Goal: Task Accomplishment & Management: Complete application form

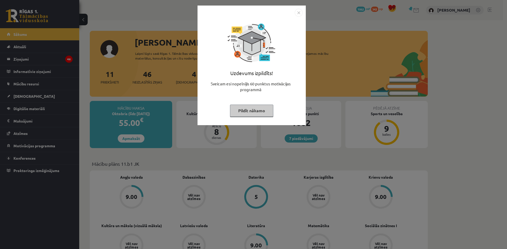
click at [298, 12] on img "Close" at bounding box center [299, 13] width 8 height 8
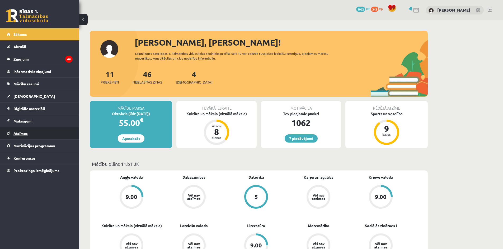
click at [20, 134] on span "Atzīmes" at bounding box center [20, 133] width 14 height 5
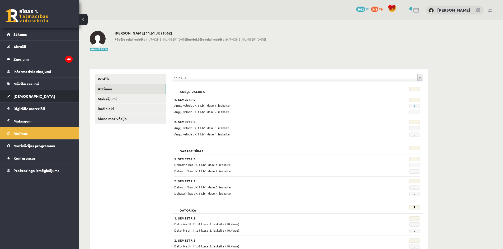
click at [21, 97] on span "[DEMOGRAPHIC_DATA]" at bounding box center [33, 96] width 41 height 5
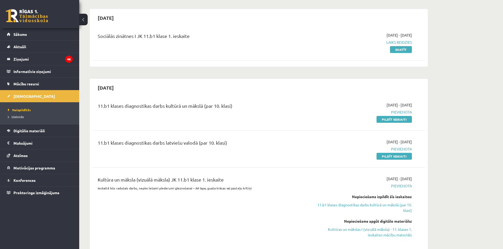
scroll to position [53, 0]
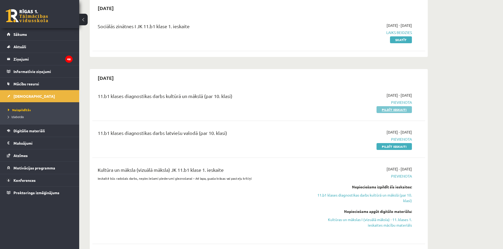
click at [394, 112] on link "Pildīt ieskaiti" at bounding box center [393, 109] width 35 height 7
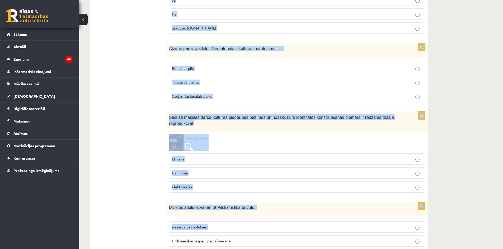
scroll to position [2066, 0]
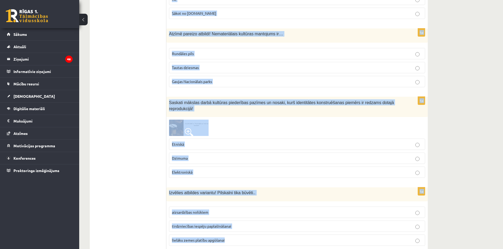
drag, startPoint x: 169, startPoint y: 107, endPoint x: 270, endPoint y: 222, distance: 152.8
copy form "Loremip dolorsi! Ametco adipisci! Elitseddo, Eius Temporin, Utlabo Etdolorema, …"
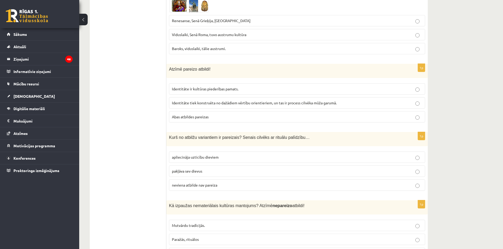
scroll to position [0, 0]
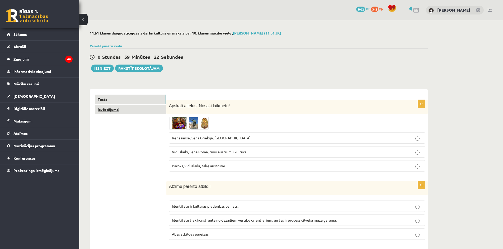
click at [114, 113] on link "Izvērtējums!" at bounding box center [130, 110] width 71 height 10
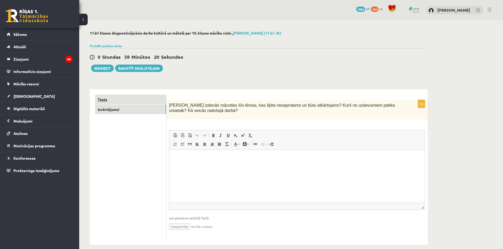
click at [106, 98] on link "Tests" at bounding box center [130, 100] width 71 height 10
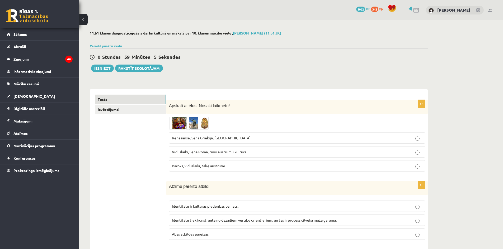
click at [182, 125] on img at bounding box center [189, 123] width 40 height 13
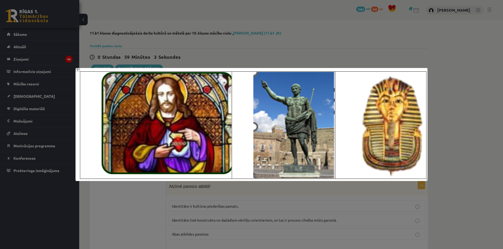
click at [140, 218] on div at bounding box center [251, 124] width 503 height 249
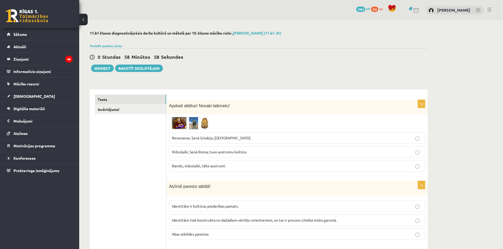
click at [218, 154] on p "Viduslaiki, Senā Roma, tuvo austrumu kultūra" at bounding box center [297, 152] width 250 height 6
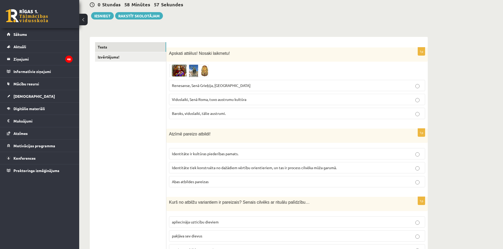
scroll to position [53, 0]
click at [186, 182] on span "Abas atbildes pareizas" at bounding box center [190, 181] width 37 height 5
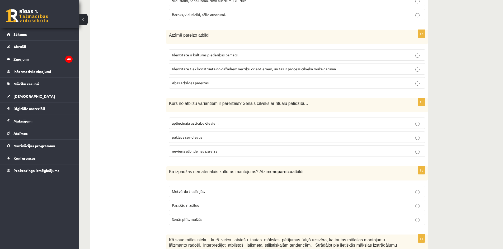
scroll to position [158, 0]
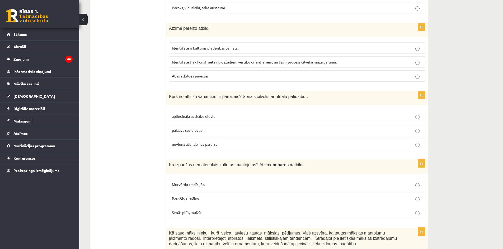
click at [190, 120] on label "apliecināja uzticību dieviem" at bounding box center [297, 116] width 256 height 11
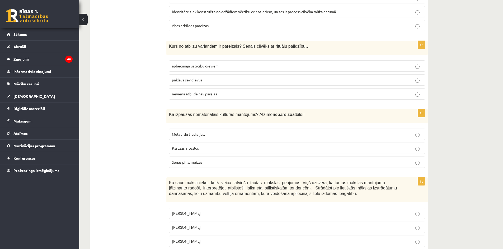
scroll to position [211, 0]
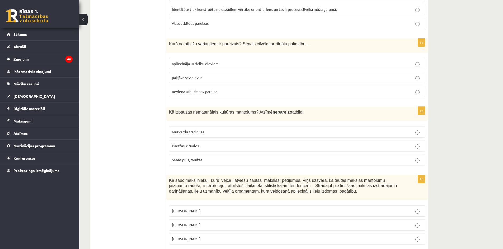
click at [182, 162] on span "Senās pilīs, muižās" at bounding box center [187, 160] width 30 height 5
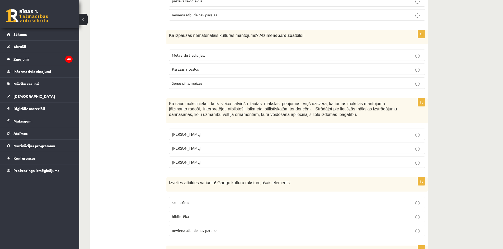
scroll to position [290, 0]
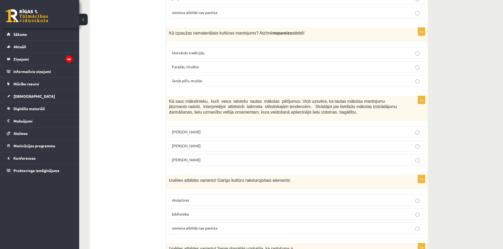
click at [180, 146] on span "Jūlijs Madernieks" at bounding box center [186, 146] width 29 height 5
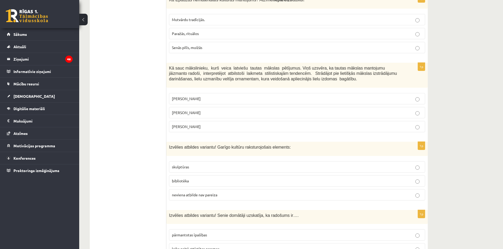
scroll to position [370, 0]
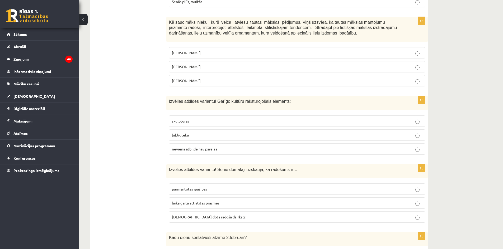
click at [184, 134] on span "bibliotēka" at bounding box center [180, 135] width 17 height 5
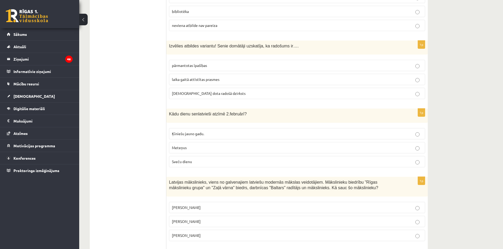
scroll to position [502, 0]
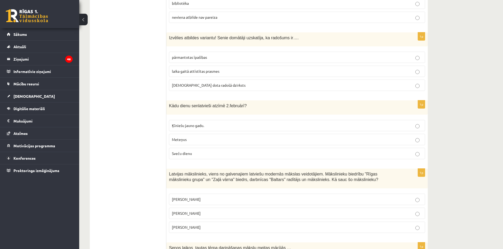
click at [201, 87] on span "dieva dota radošā dzirksts" at bounding box center [209, 85] width 74 height 5
click at [182, 155] on span "Sveču dienu" at bounding box center [182, 153] width 20 height 5
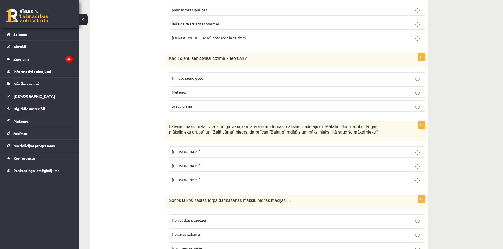
scroll to position [554, 0]
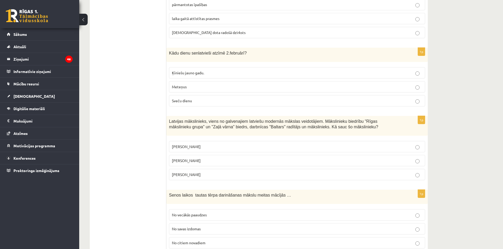
click at [201, 161] on p "Romāns Suta" at bounding box center [297, 161] width 250 height 6
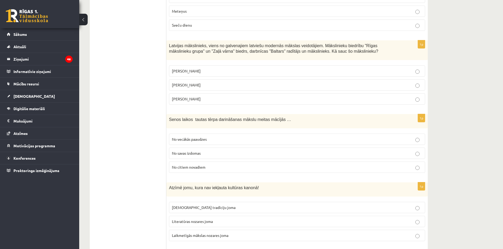
scroll to position [634, 0]
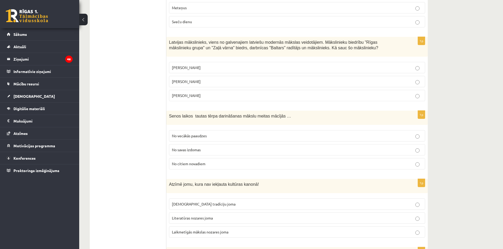
click at [188, 140] on label "No vecākās paaudzes" at bounding box center [297, 135] width 256 height 11
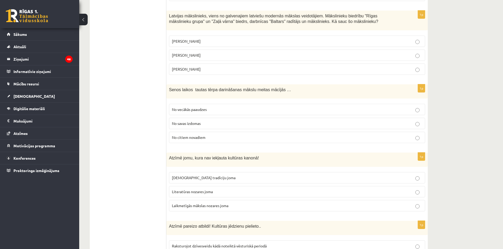
click at [194, 206] on span "Laikmetīgās mākslas nozares joma" at bounding box center [200, 206] width 56 height 5
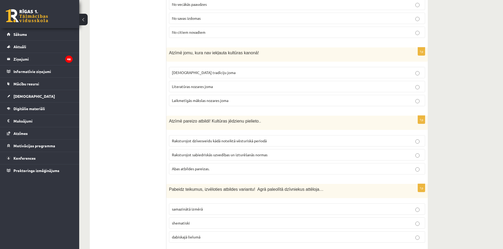
scroll to position [766, 0]
click at [190, 170] on span "Abas atbildes pareizas." at bounding box center [190, 168] width 37 height 5
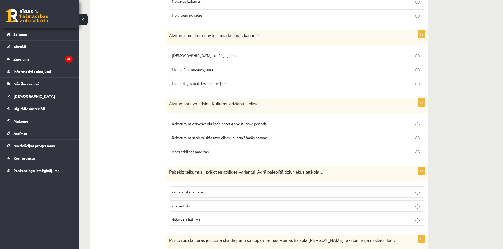
scroll to position [792, 0]
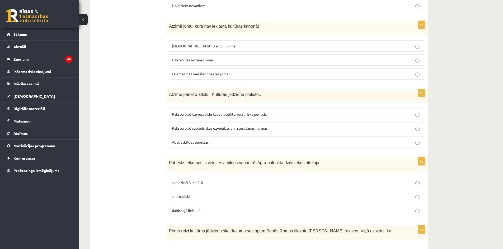
click at [178, 211] on span "dabiskajā lielumā" at bounding box center [186, 210] width 29 height 5
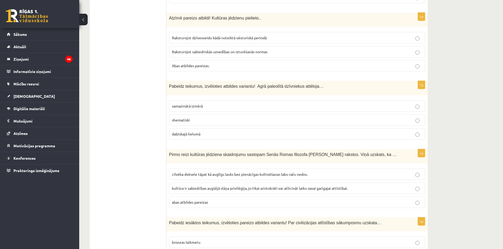
scroll to position [871, 0]
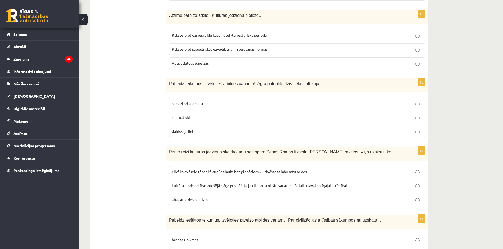
click at [181, 173] on span "cilvēka dvēsele tāpat kā auglīgs lauks bez pienācīgas kultivēšanas labu ražu ne…" at bounding box center [240, 171] width 136 height 5
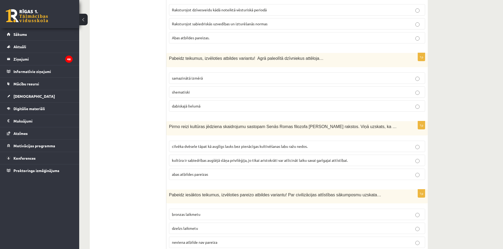
scroll to position [950, 0]
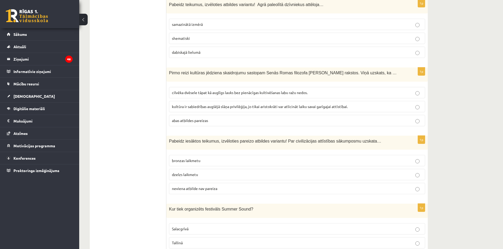
click at [181, 190] on span "neviena atbilde nav pareiza" at bounding box center [194, 188] width 45 height 5
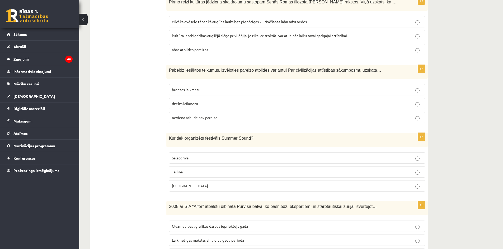
scroll to position [1030, 0]
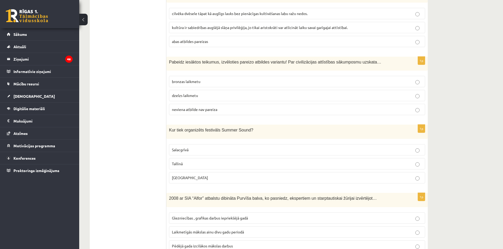
click at [180, 180] on span "Liepājā" at bounding box center [190, 178] width 36 height 5
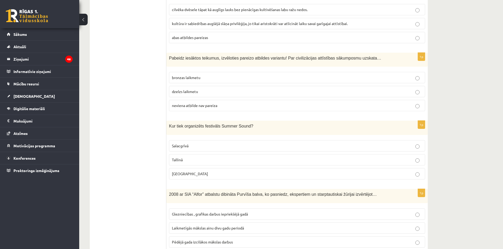
scroll to position [1109, 0]
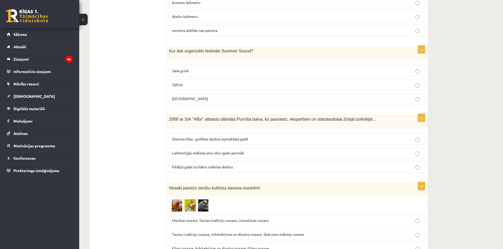
click at [175, 157] on label "Laikmetīgās mākslas ainu divu gadu periodā" at bounding box center [297, 153] width 256 height 11
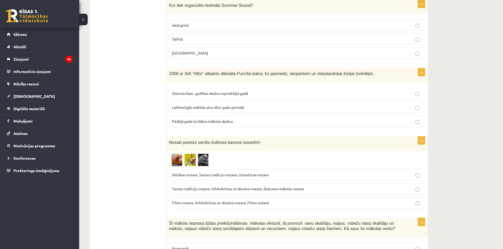
scroll to position [1162, 0]
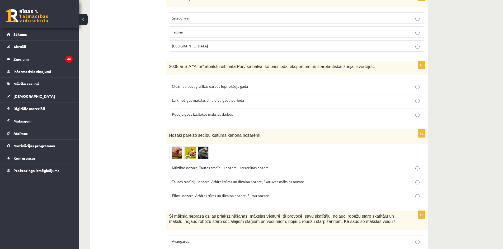
click at [173, 153] on img at bounding box center [189, 153] width 40 height 13
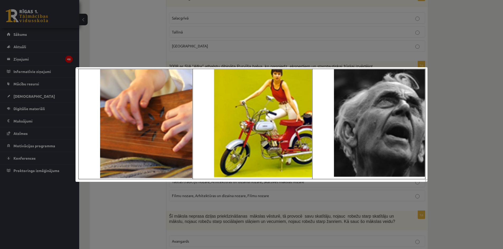
click at [140, 212] on div at bounding box center [251, 124] width 503 height 249
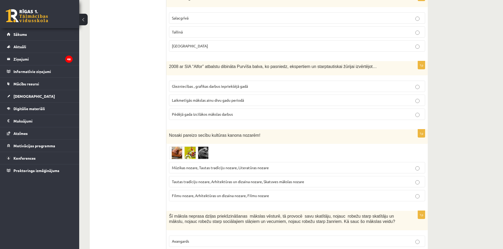
click at [187, 185] on p "Tautas tradīciju nozare, Arhitektūras un dizaina nozare, Skatuves mākslas nozare" at bounding box center [297, 182] width 250 height 6
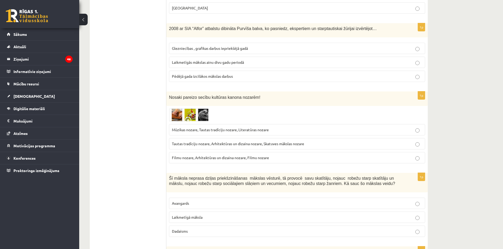
scroll to position [1241, 0]
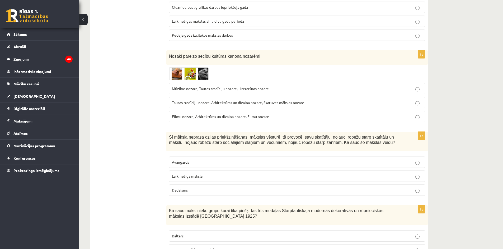
click at [189, 176] on span "Laikmetīgā māksla" at bounding box center [187, 176] width 31 height 5
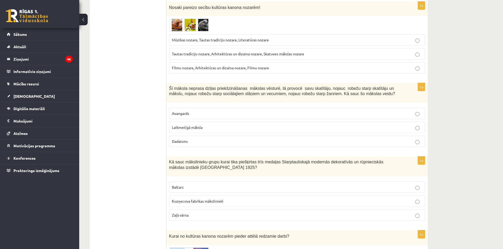
scroll to position [1293, 0]
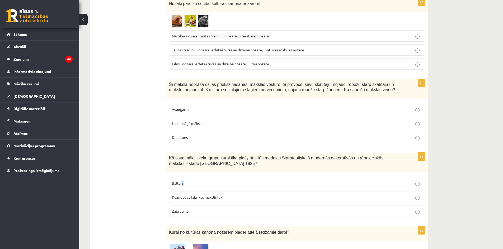
click at [183, 182] on span "Baltars" at bounding box center [178, 183] width 12 height 5
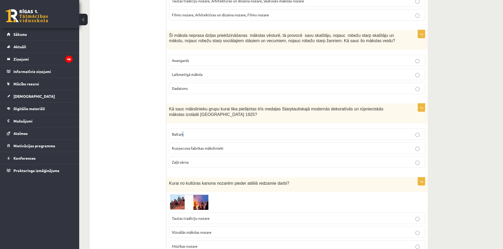
scroll to position [1346, 0]
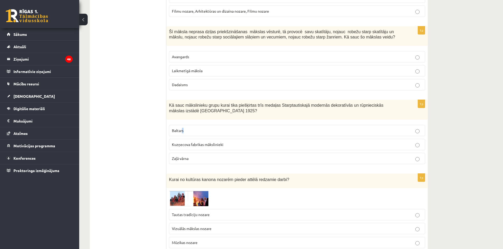
click at [176, 201] on img at bounding box center [189, 199] width 40 height 16
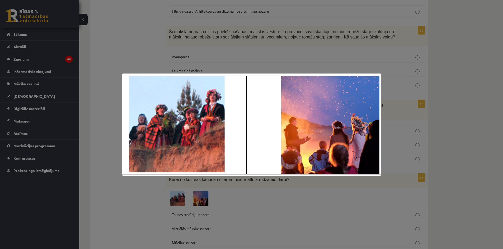
click at [121, 220] on div at bounding box center [251, 124] width 503 height 249
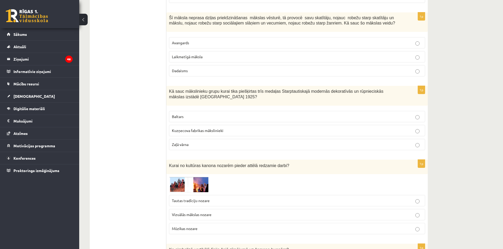
scroll to position [1373, 0]
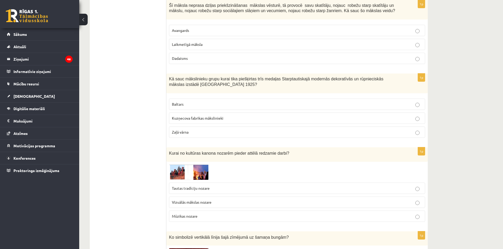
click at [174, 176] on img at bounding box center [189, 173] width 40 height 16
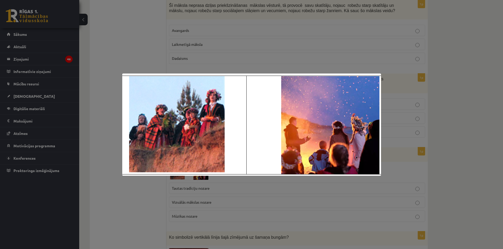
click at [158, 197] on div at bounding box center [251, 124] width 503 height 249
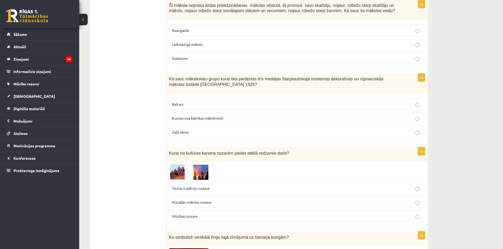
click at [233, 188] on p "Tautas tradīciju nozare" at bounding box center [297, 189] width 250 height 6
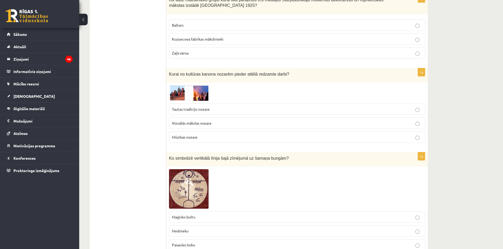
scroll to position [1478, 0]
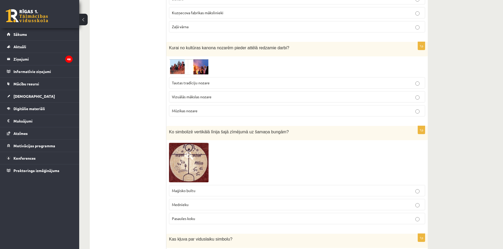
click at [178, 220] on span "Pasaules koku" at bounding box center [183, 218] width 23 height 5
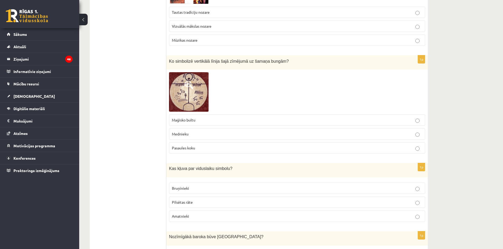
scroll to position [1557, 0]
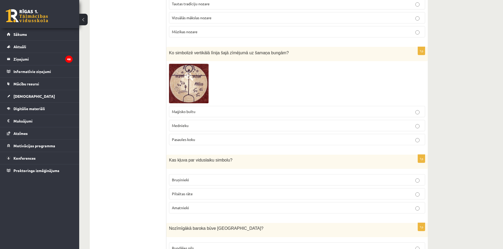
click at [177, 180] on span "Bruņinieki" at bounding box center [180, 180] width 17 height 5
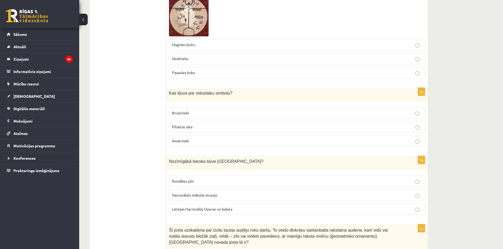
scroll to position [1637, 0]
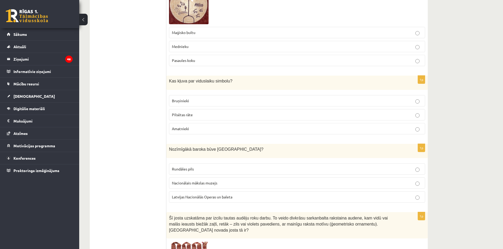
click at [180, 171] on span "Rundāles pils" at bounding box center [183, 169] width 22 height 5
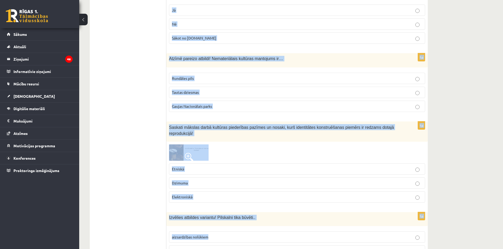
scroll to position [2066, 0]
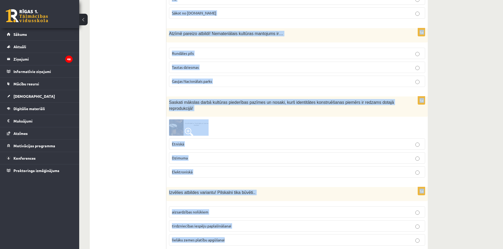
drag, startPoint x: 169, startPoint y: 133, endPoint x: 291, endPoint y: 225, distance: 153.2
copy form "Šī josta uzskatāma par izcilu tautas audēju roku darbu. To veido divkrāsu sarka…"
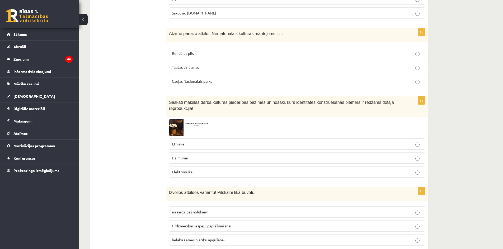
drag, startPoint x: 89, startPoint y: 139, endPoint x: 95, endPoint y: 138, distance: 5.3
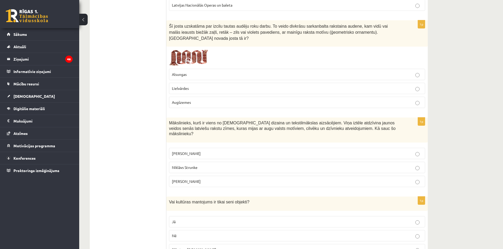
scroll to position [1828, 0]
click at [181, 87] on span "Lielvārdes" at bounding box center [180, 89] width 17 height 5
click at [184, 149] on label "Ansis Cīrulis" at bounding box center [297, 154] width 256 height 11
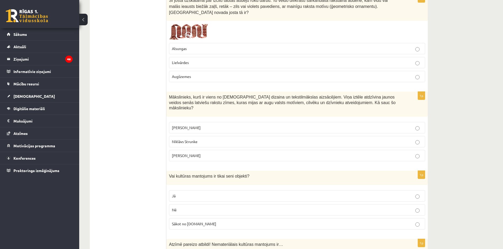
click at [189, 205] on label "Nē" at bounding box center [297, 210] width 256 height 11
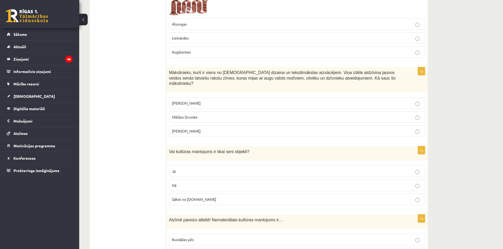
scroll to position [1960, 0]
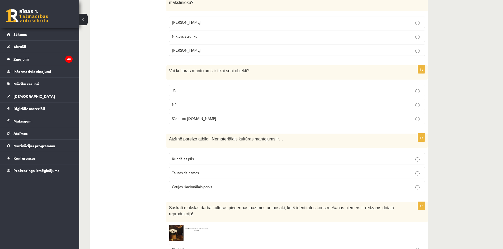
click at [180, 171] on span "Tautas dziesmas" at bounding box center [185, 173] width 27 height 5
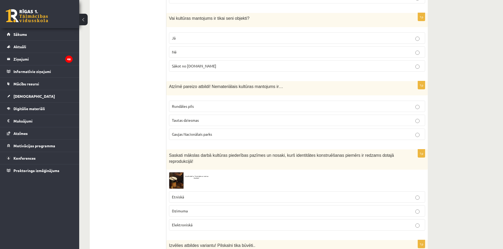
scroll to position [2013, 0]
click at [175, 172] on img at bounding box center [189, 180] width 40 height 16
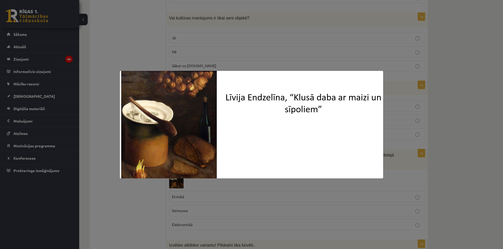
click at [138, 201] on div at bounding box center [251, 124] width 503 height 249
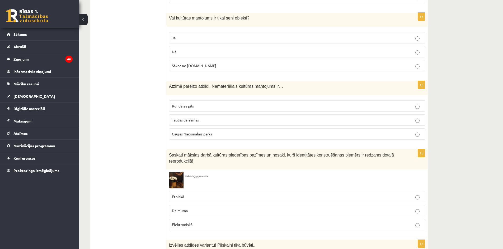
click at [186, 194] on p "Etniskā" at bounding box center [297, 197] width 250 height 6
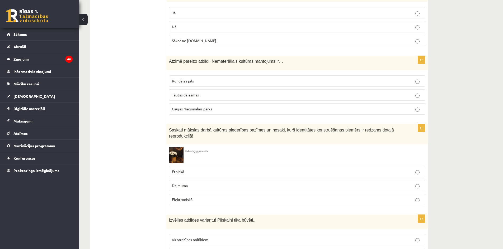
scroll to position [2066, 0]
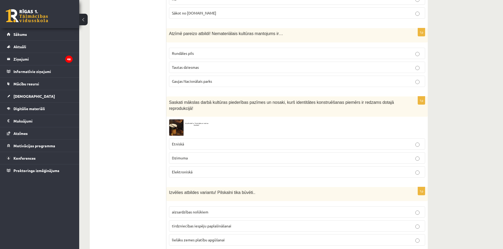
click at [184, 210] on span "aizsardzības nolūkiem" at bounding box center [190, 212] width 36 height 5
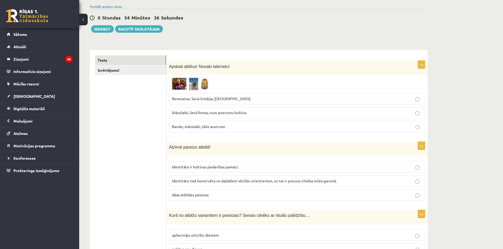
scroll to position [0, 0]
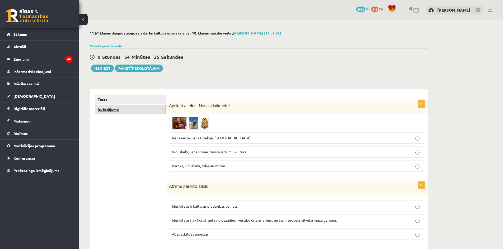
click at [127, 113] on link "Izvērtējums!" at bounding box center [130, 110] width 71 height 10
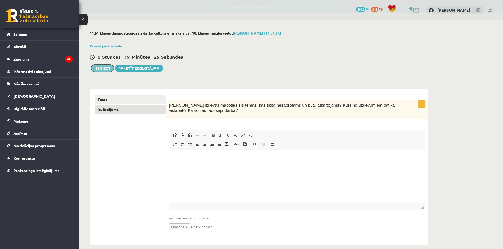
click at [109, 71] on button "Iesniegt" at bounding box center [102, 68] width 23 height 7
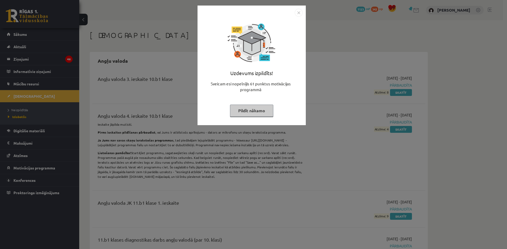
click at [298, 12] on img "Close" at bounding box center [299, 13] width 8 height 8
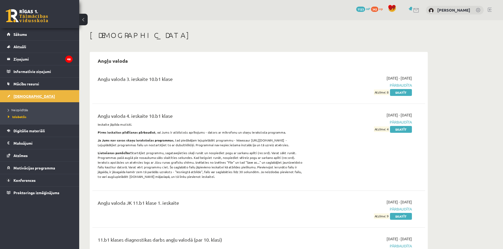
click at [17, 94] on link "[DEMOGRAPHIC_DATA]" at bounding box center [40, 96] width 66 height 12
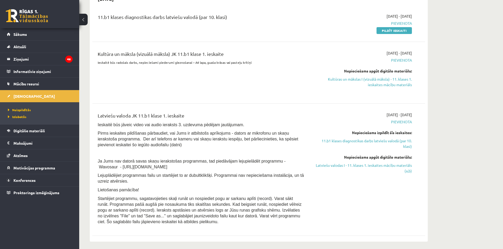
scroll to position [106, 0]
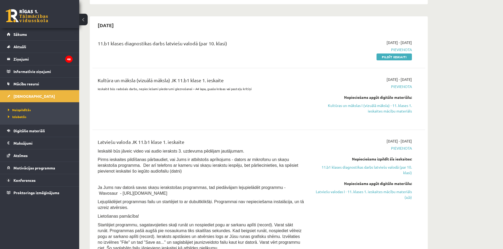
click at [399, 88] on span "Pievienota" at bounding box center [362, 87] width 100 height 6
click at [385, 103] on link "Kultūras un mākslas I (vizuālā māksla) - 11. klases 1. ieskaites mācību materiā…" at bounding box center [362, 108] width 100 height 11
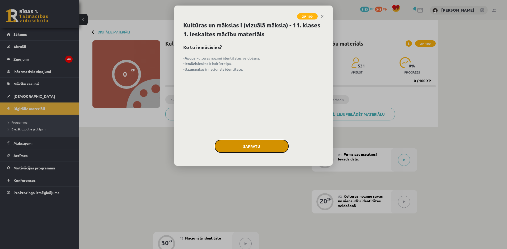
click at [273, 145] on button "Sapratu" at bounding box center [252, 146] width 74 height 13
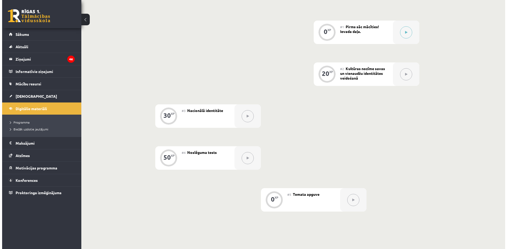
scroll to position [132, 0]
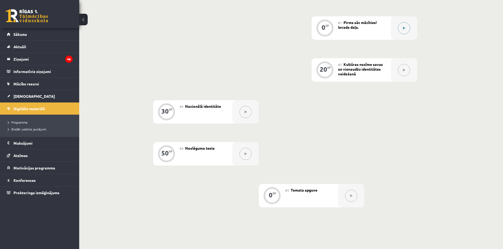
click at [400, 29] on button at bounding box center [404, 28] width 12 height 12
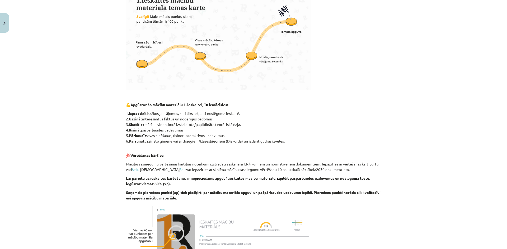
scroll to position [232, 0]
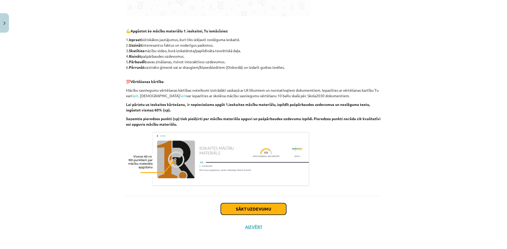
click at [262, 209] on button "Sākt uzdevumu" at bounding box center [253, 210] width 65 height 12
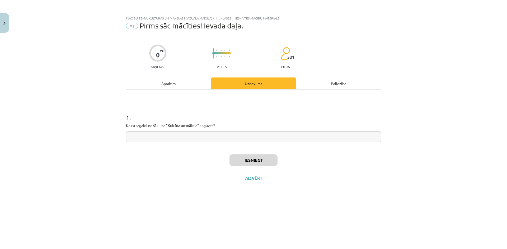
scroll to position [0, 0]
click at [237, 142] on input "text" at bounding box center [253, 137] width 255 height 11
type input "*"
click at [252, 159] on button "Iesniegt" at bounding box center [253, 161] width 48 height 12
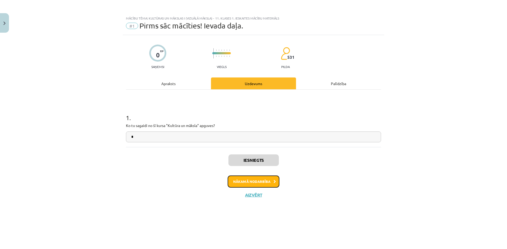
click at [250, 188] on button "Nākamā nodarbība" at bounding box center [254, 182] width 52 height 12
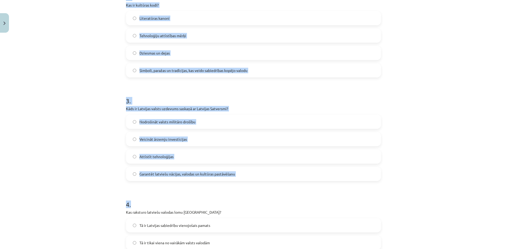
scroll to position [321, 0]
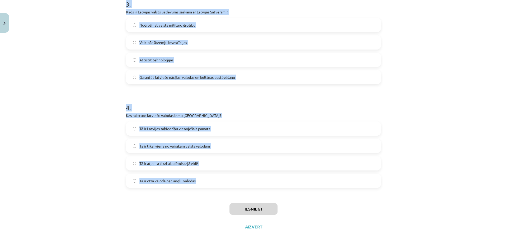
drag, startPoint x: 122, startPoint y: 115, endPoint x: 203, endPoint y: 188, distance: 109.7
copy form "Kas veido nacionālās identitātes pamatu Latvijā? Latvijas sports Latviešu valod…"
click at [482, 139] on div "Mācību tēma: Kultūras un mākslas i (vizuālā māksla) - 11. klases 1. ieskaites m…" at bounding box center [253, 124] width 507 height 249
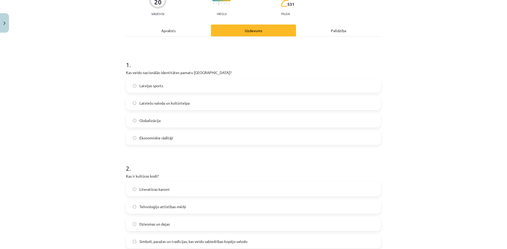
scroll to position [4, 0]
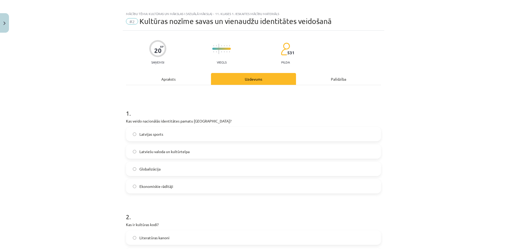
click at [155, 155] on label "Latviešu valoda un kultūrtelpa" at bounding box center [253, 151] width 254 height 13
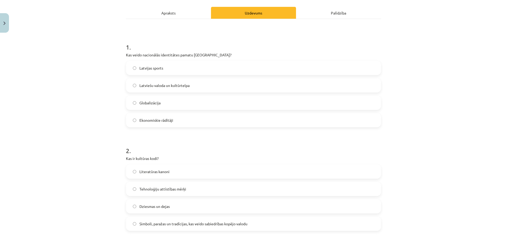
scroll to position [84, 0]
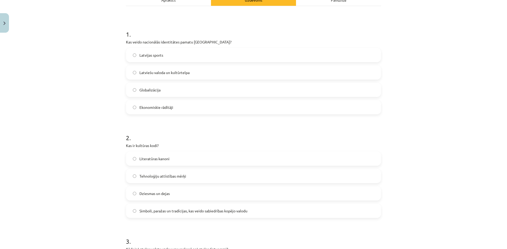
click at [141, 214] on label "Simboli, paražas un tradīcijas, kas veido sabiedrības kopējo valodu" at bounding box center [253, 211] width 254 height 13
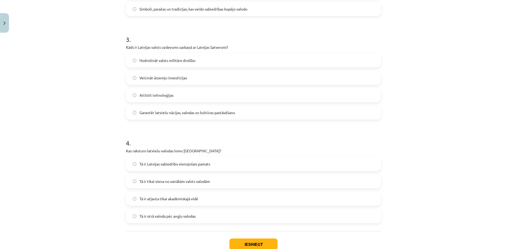
scroll to position [295, 0]
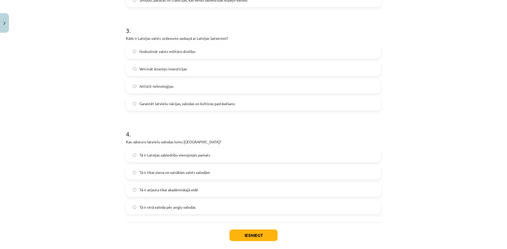
click at [139, 156] on span "Tā ir Latvijas sabiedrību vienojošais pamats" at bounding box center [174, 156] width 71 height 6
click at [240, 236] on button "Iesniegt" at bounding box center [253, 236] width 48 height 12
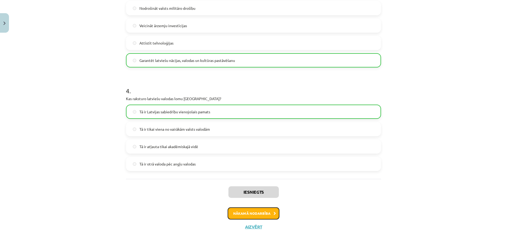
click at [246, 216] on button "Nākamā nodarbība" at bounding box center [254, 214] width 52 height 12
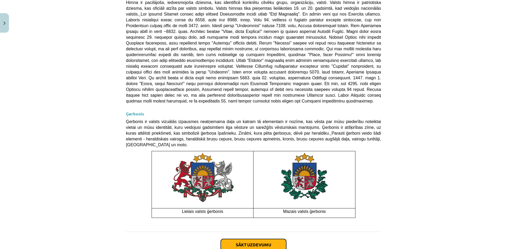
click at [229, 239] on button "Sākt uzdevumu" at bounding box center [253, 245] width 65 height 12
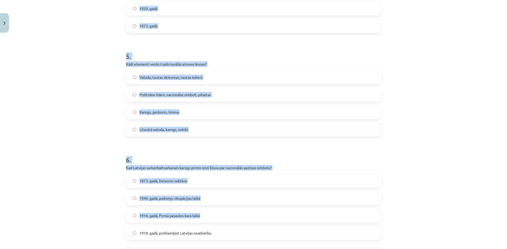
scroll to position [529, 0]
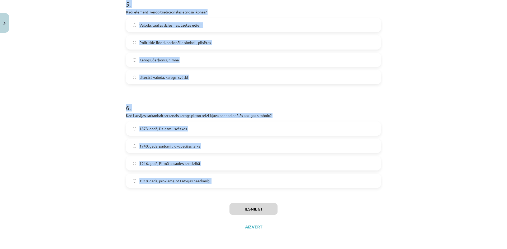
drag, startPoint x: 124, startPoint y: 114, endPoint x: 230, endPoint y: 177, distance: 123.1
copy form "Kura bija pirmā Eiropas valsts himna? Spānijas "Marcha Real" Francijas "Marselj…"
click at [38, 168] on div "Mācību tēma: Kultūras un mākslas i (vizuālā māksla) - 11. klases 1. ieskaites m…" at bounding box center [253, 124] width 507 height 249
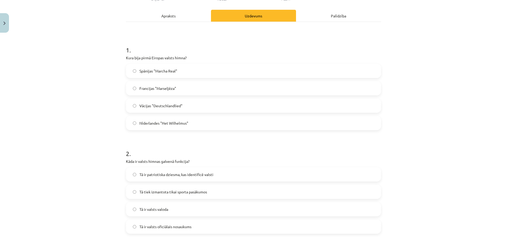
scroll to position [80, 0]
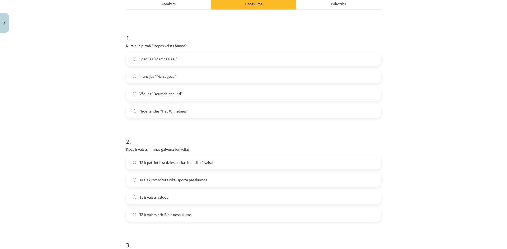
click at [139, 160] on span "Tā ir patriotiska dziesma, kas identificē valsti" at bounding box center [176, 163] width 74 height 6
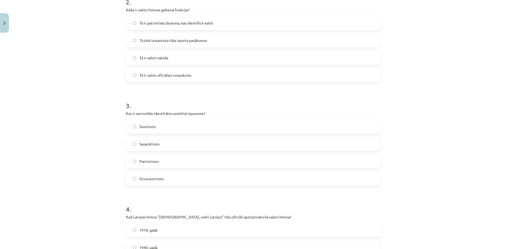
scroll to position [318, 0]
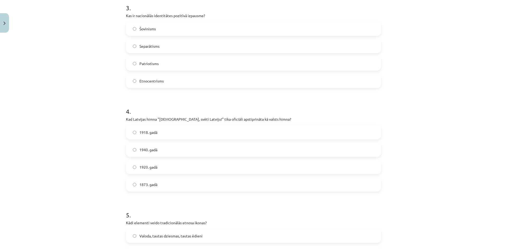
click at [135, 169] on label "1920. gadā" at bounding box center [253, 167] width 254 height 13
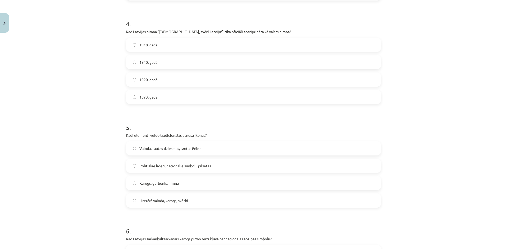
scroll to position [423, 0]
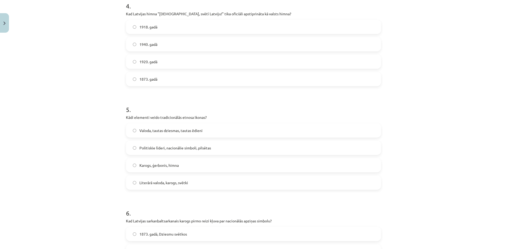
drag, startPoint x: 136, startPoint y: 133, endPoint x: 132, endPoint y: 134, distance: 3.8
click at [135, 133] on label "Valoda, tautas dziesmas, tautas ēdieni" at bounding box center [253, 130] width 254 height 13
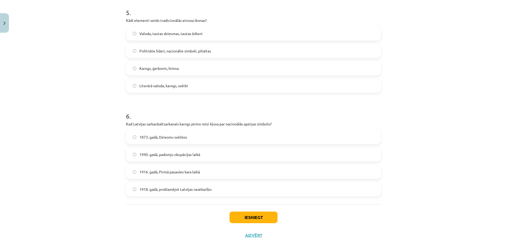
scroll to position [529, 0]
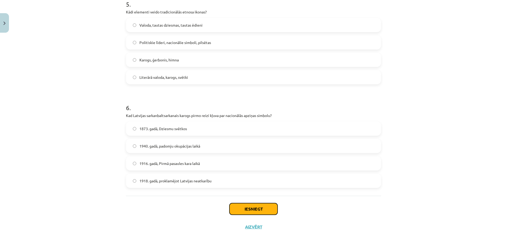
click at [250, 213] on button "Iesniegt" at bounding box center [253, 210] width 48 height 12
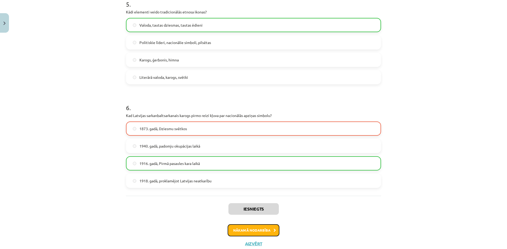
click at [247, 234] on button "Nākamā nodarbība" at bounding box center [254, 231] width 52 height 12
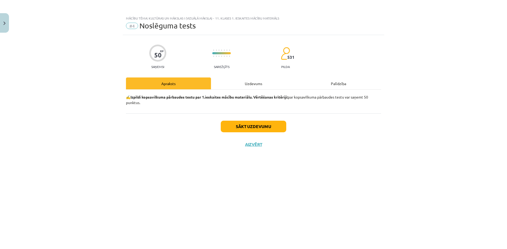
scroll to position [0, 0]
click at [256, 131] on button "Sākt uzdevumu" at bounding box center [253, 127] width 65 height 12
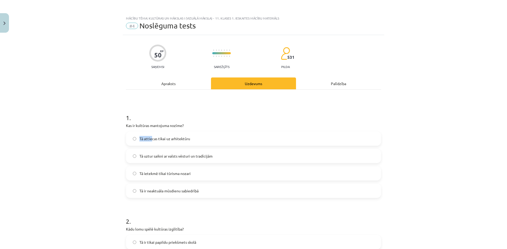
drag, startPoint x: 143, startPoint y: 131, endPoint x: 150, endPoint y: 132, distance: 7.2
drag, startPoint x: 121, startPoint y: 128, endPoint x: 117, endPoint y: 128, distance: 3.4
click at [118, 128] on div "Mācību tēma: Kultūras un mākslas i (vizuālā māksla) - 11. klases 1. ieskaites m…" at bounding box center [253, 124] width 507 height 249
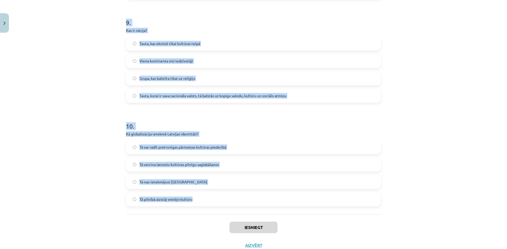
scroll to position [944, 0]
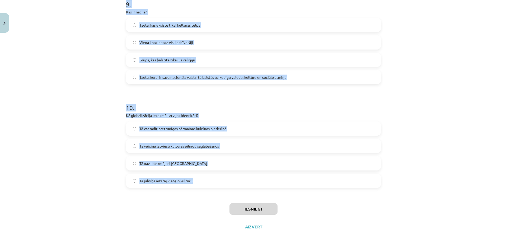
drag, startPoint x: 130, startPoint y: 124, endPoint x: 210, endPoint y: 197, distance: 108.0
click at [209, 198] on div "Mācību tēma: Kultūras un mākslas i (vizuālā māksla) - 11. klases 1. ieskaites m…" at bounding box center [253, 124] width 507 height 249
copy form "Kas ir kultūras mantojuma nozīme? Tā attiecas tikai uz arhitektūru Tā uztur sai…"
click at [171, 201] on div "Iesniegt Aizvērt" at bounding box center [253, 214] width 255 height 37
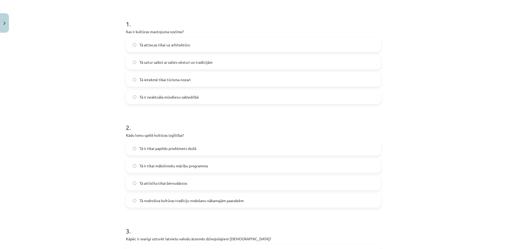
scroll to position [46, 0]
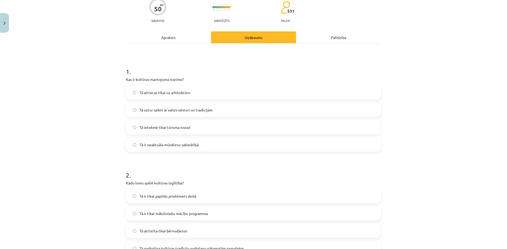
click at [143, 113] on span "Tā uztur saikni ar valsts vēsturi un tradīcijām" at bounding box center [175, 110] width 73 height 6
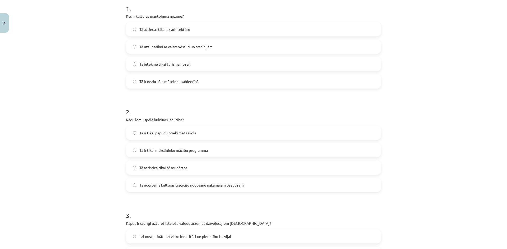
scroll to position [99, 0]
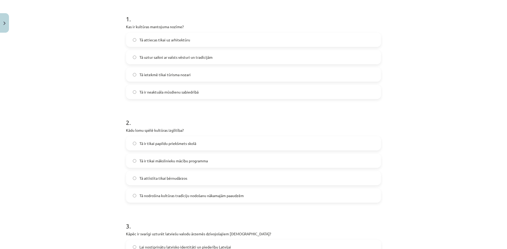
click at [130, 196] on label "Tā nodrošina kultūras tradīciju nodošanu nākamajām paaudzēm" at bounding box center [253, 195] width 254 height 13
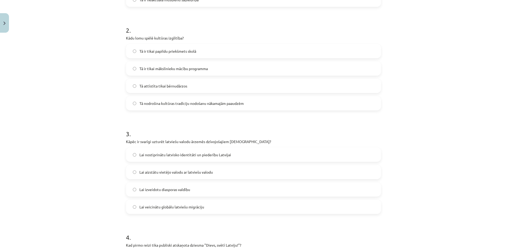
scroll to position [205, 0]
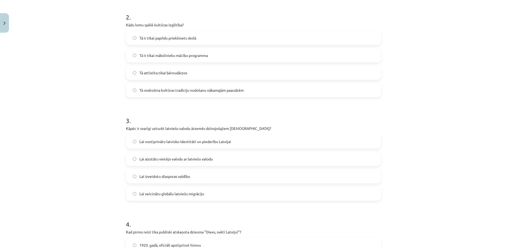
click at [159, 145] on label "Lai nostiprinātu latvisko identitāti un piederību Latvijai" at bounding box center [253, 141] width 254 height 13
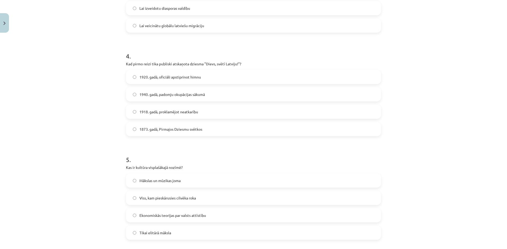
scroll to position [389, 0]
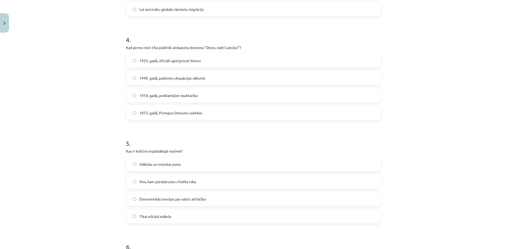
click at [131, 184] on label "Viss, kam pieskārusies cilvēka roka" at bounding box center [253, 181] width 254 height 13
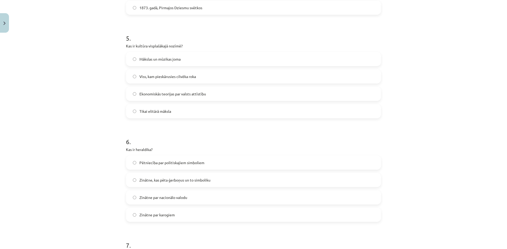
scroll to position [495, 0]
click at [139, 199] on span "Zinātne par nacionālo valodu" at bounding box center [163, 198] width 48 height 6
click at [136, 180] on label "Zinātne, kas pēta ģerboņus un to simboliku" at bounding box center [253, 179] width 254 height 13
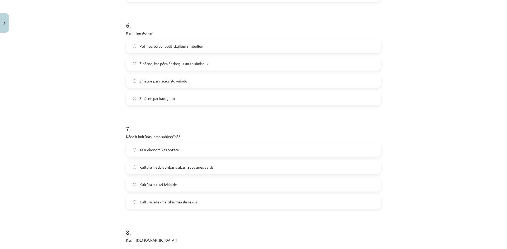
scroll to position [627, 0]
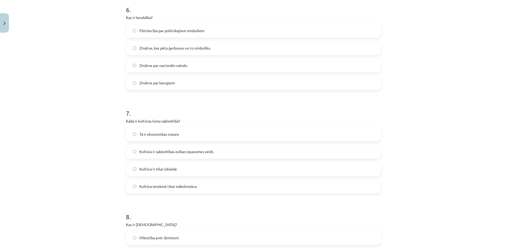
click at [130, 152] on label "Kultūra ir sabiedrības esības izpausmes veids" at bounding box center [253, 151] width 254 height 13
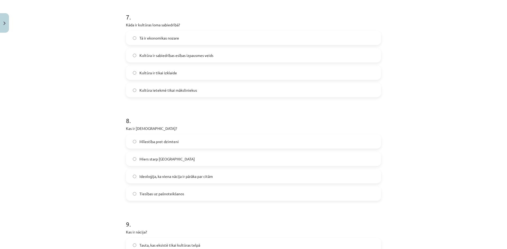
scroll to position [733, 0]
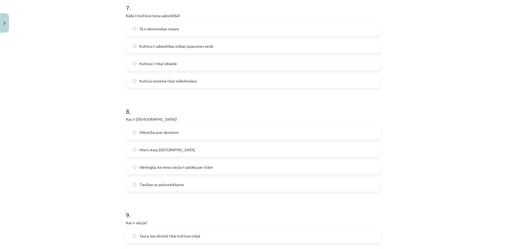
click at [140, 170] on label "Ideoloģija, ka viena nācija ir pārāka par citām" at bounding box center [253, 167] width 254 height 13
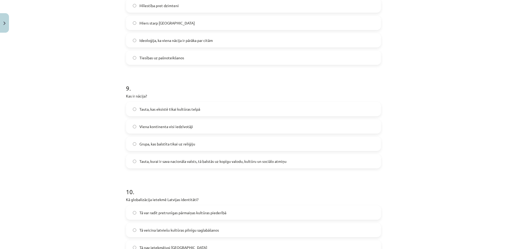
scroll to position [865, 0]
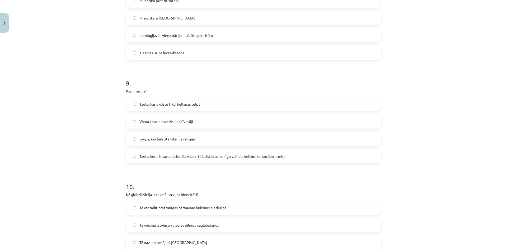
click at [129, 156] on label "Tauta, kurai ir sava nacionāla valsts, tā balstās uz kopīgu valodu, kultūru un …" at bounding box center [253, 156] width 254 height 13
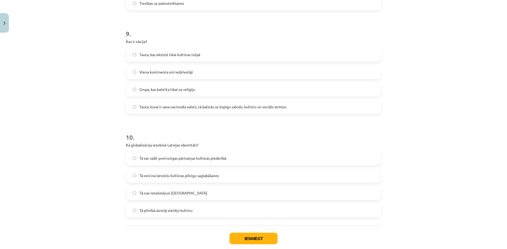
scroll to position [917, 0]
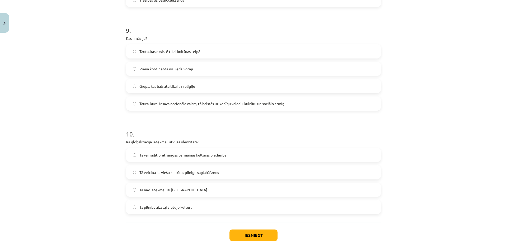
click at [152, 152] on label "Tā var radīt pretrunīgas pārmaiņas kultūras piederībā" at bounding box center [253, 155] width 254 height 13
click at [239, 233] on button "Iesniegt" at bounding box center [253, 236] width 48 height 12
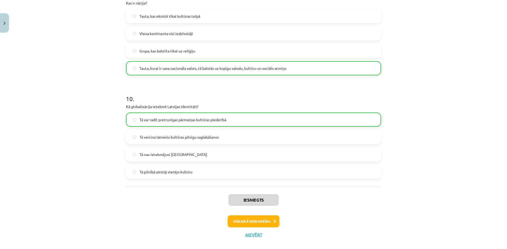
scroll to position [961, 0]
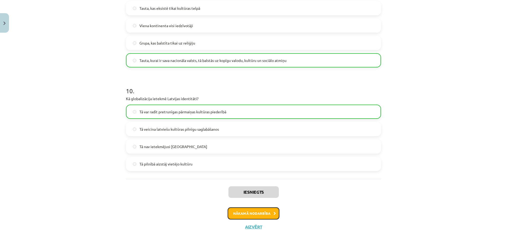
click at [248, 214] on button "Nākamā nodarbība" at bounding box center [254, 214] width 52 height 12
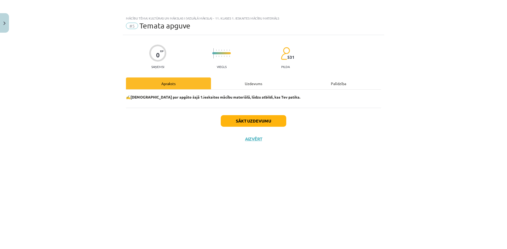
click at [259, 114] on div "Sākt uzdevumu Aizvērt" at bounding box center [253, 126] width 255 height 37
click at [254, 121] on button "Sākt uzdevumu" at bounding box center [253, 121] width 65 height 12
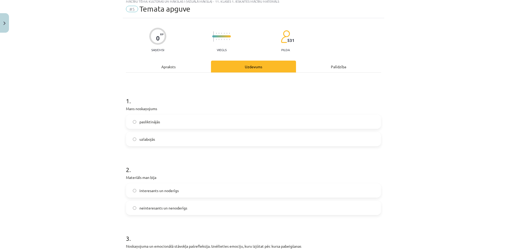
scroll to position [26, 0]
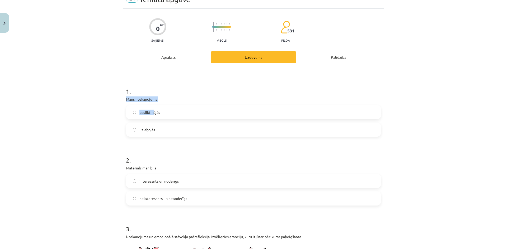
drag, startPoint x: 119, startPoint y: 100, endPoint x: 151, endPoint y: 107, distance: 32.4
click at [151, 107] on div "Mācību tēma: Kultūras un mākslas i (vizuālā māksla) - 11. klases 1. ieskaites m…" at bounding box center [253, 124] width 507 height 249
click at [169, 101] on p "Mans noskaņojums" at bounding box center [253, 100] width 255 height 6
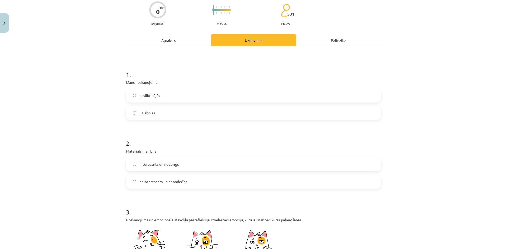
scroll to position [53, 0]
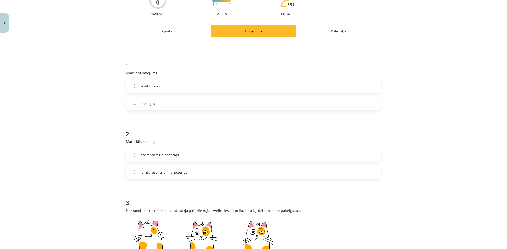
click at [135, 160] on label "interesants un noderīgs" at bounding box center [253, 154] width 254 height 13
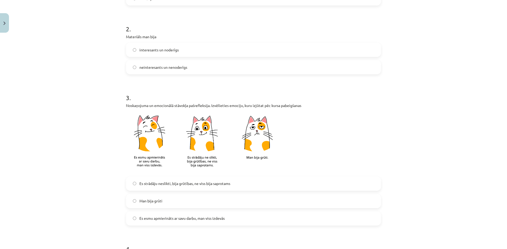
scroll to position [158, 0]
click at [142, 221] on label "Es esmu apmierināts ar savu darbu, man viss izdevās" at bounding box center [253, 218] width 254 height 13
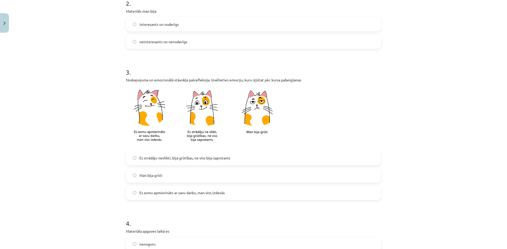
scroll to position [264, 0]
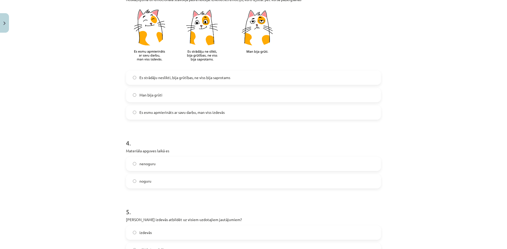
click at [136, 164] on label "nenoguru" at bounding box center [253, 164] width 254 height 13
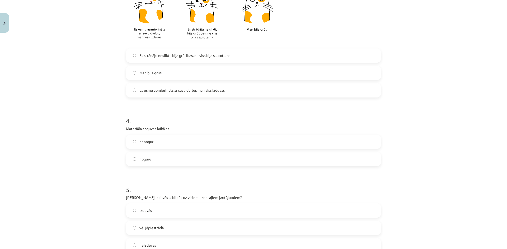
scroll to position [317, 0]
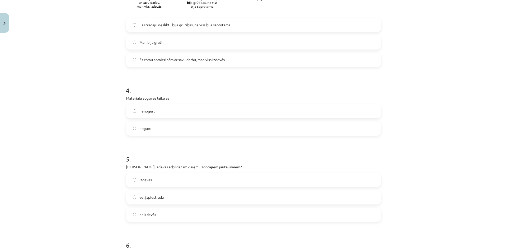
click at [147, 181] on span "izdevās" at bounding box center [145, 180] width 12 height 6
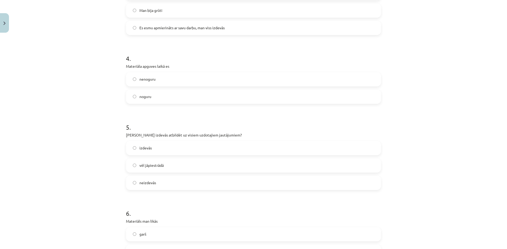
scroll to position [420, 0]
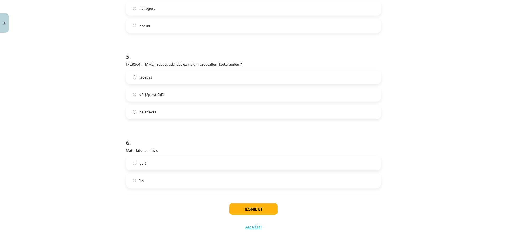
click at [140, 183] on span "īss" at bounding box center [141, 181] width 4 height 6
click at [254, 211] on button "Iesniegt" at bounding box center [253, 210] width 48 height 12
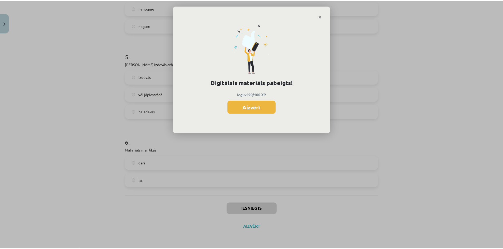
scroll to position [132, 0]
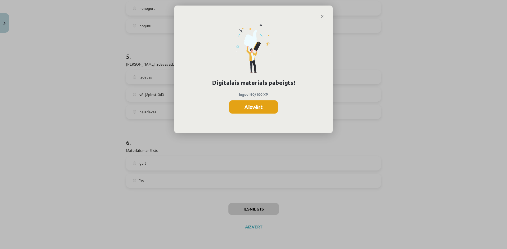
click at [263, 106] on button "Aizvērt" at bounding box center [253, 107] width 49 height 13
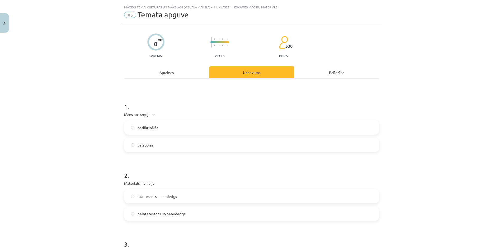
scroll to position [0, 0]
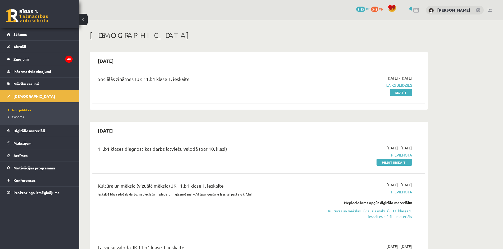
scroll to position [106, 0]
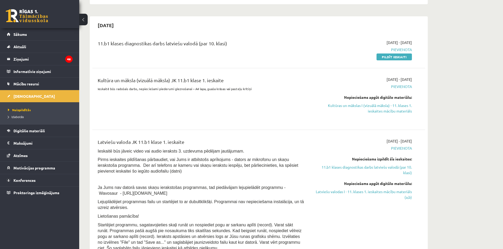
drag, startPoint x: 388, startPoint y: 107, endPoint x: 277, endPoint y: 26, distance: 137.1
click at [388, 107] on link "Kultūras un mākslas I (vizuālā māksla) - 11. klases 1. ieskaites mācību materiā…" at bounding box center [362, 108] width 100 height 11
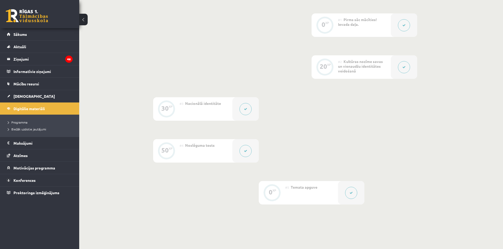
scroll to position [130, 0]
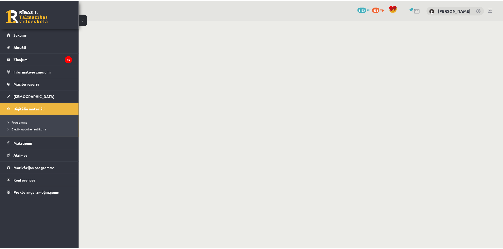
scroll to position [130, 0]
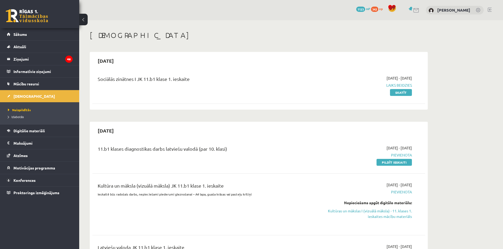
scroll to position [106, 0]
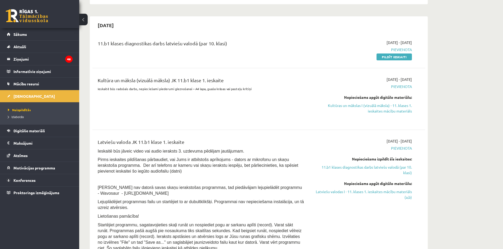
click at [394, 86] on span "Pievienota" at bounding box center [362, 87] width 100 height 6
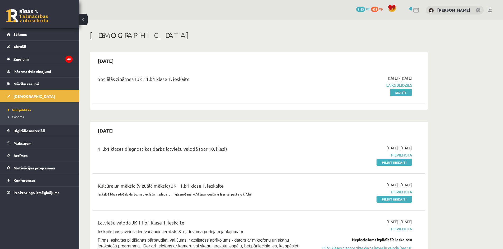
scroll to position [106, 0]
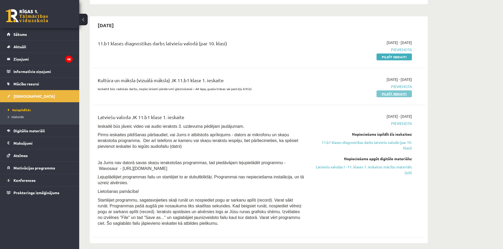
click at [395, 94] on link "Pildīt ieskaiti" at bounding box center [393, 94] width 35 height 7
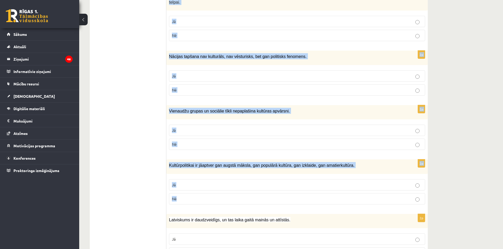
scroll to position [708, 0]
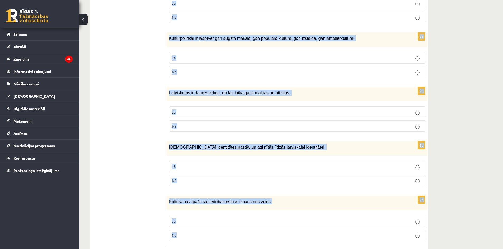
drag, startPoint x: 171, startPoint y: 105, endPoint x: 377, endPoint y: 232, distance: 241.6
copy form "Atzīmē vai apgalvojumi ir patiesi! 2p Nacionālā un kultūrvēsturiskā identitāte …"
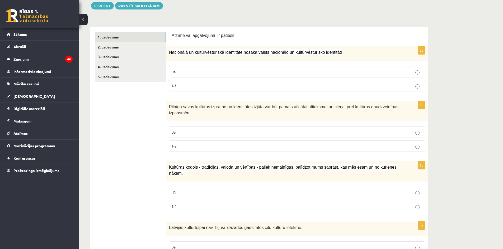
scroll to position [0, 0]
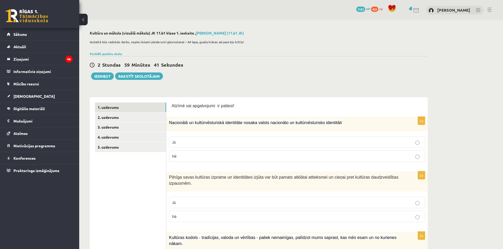
click at [223, 140] on p "Jā" at bounding box center [297, 143] width 250 height 6
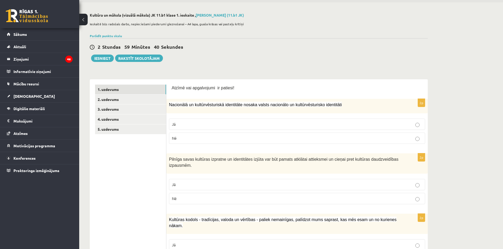
scroll to position [26, 0]
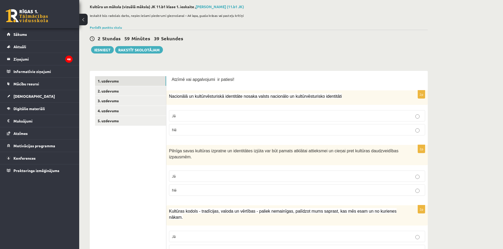
click at [209, 174] on p "Jā" at bounding box center [297, 177] width 250 height 6
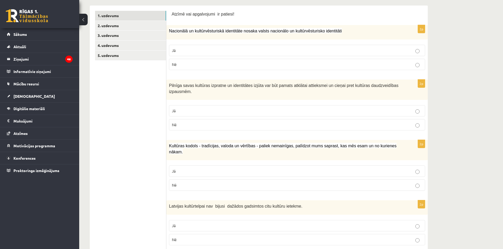
scroll to position [106, 0]
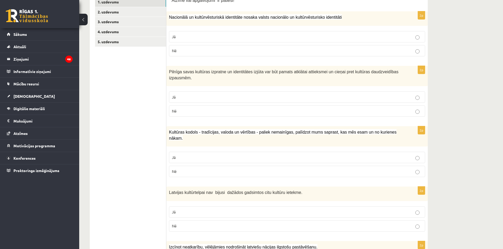
click at [200, 155] on p "Jā" at bounding box center [297, 158] width 250 height 6
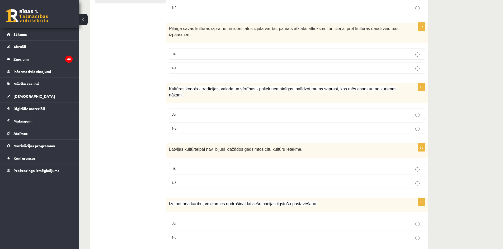
scroll to position [158, 0]
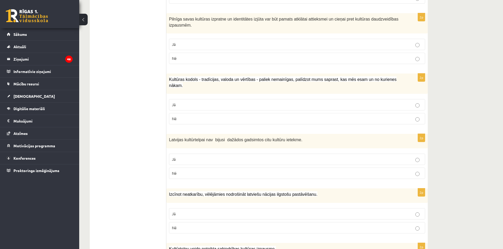
click at [202, 171] on p "Nē" at bounding box center [297, 174] width 250 height 6
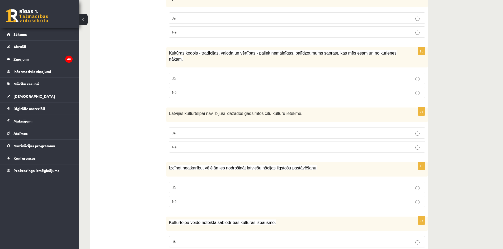
click at [181, 185] on label "Jā" at bounding box center [297, 187] width 256 height 11
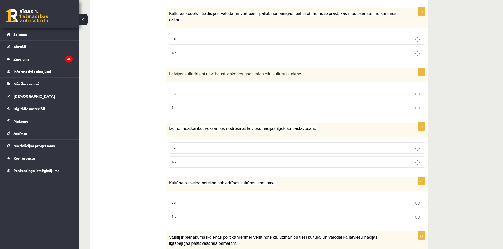
scroll to position [317, 0]
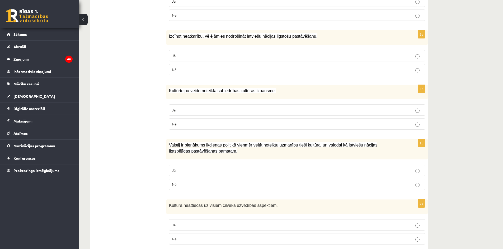
click at [183, 108] on label "Jā" at bounding box center [297, 110] width 256 height 11
click at [176, 165] on label "Jā" at bounding box center [297, 170] width 256 height 11
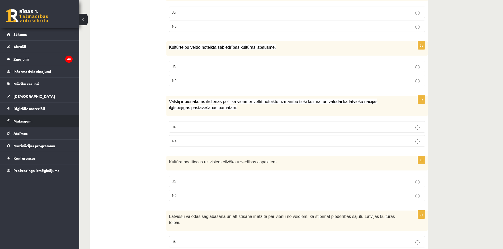
scroll to position [370, 0]
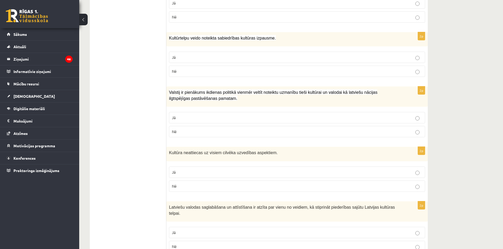
click at [184, 184] on p "Nē" at bounding box center [297, 187] width 250 height 6
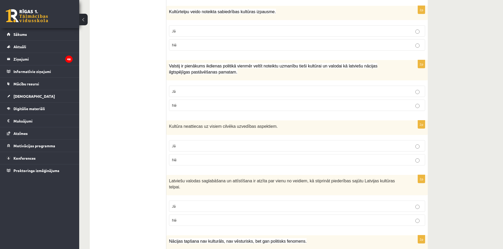
click at [184, 201] on label "Jā" at bounding box center [297, 206] width 256 height 11
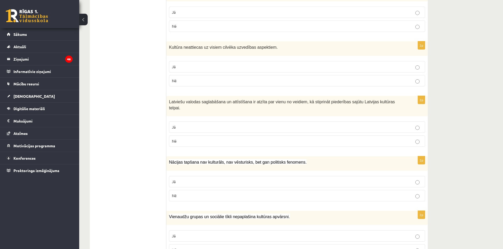
click at [183, 193] on p "Nē" at bounding box center [297, 196] width 250 height 6
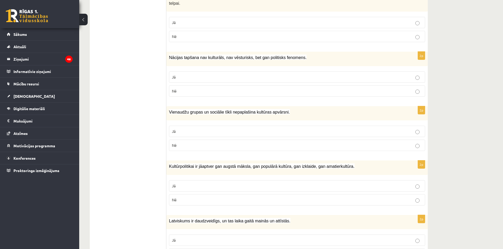
scroll to position [581, 0]
click at [185, 139] on label "Nē" at bounding box center [297, 144] width 256 height 11
click at [226, 183] on p "Jā" at bounding box center [297, 186] width 250 height 6
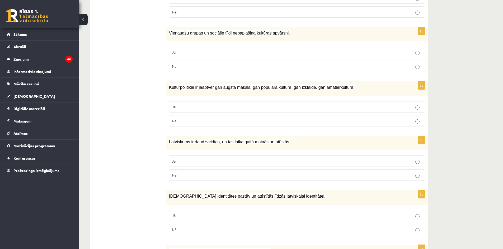
scroll to position [660, 0]
click at [214, 158] on p "Jā" at bounding box center [297, 161] width 250 height 6
click at [205, 213] on p "Jā" at bounding box center [297, 216] width 250 height 6
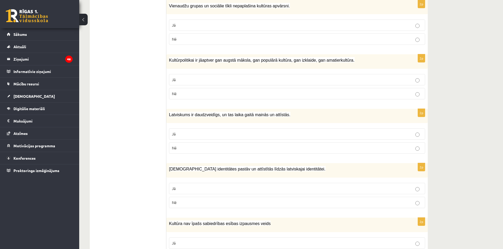
scroll to position [708, 0]
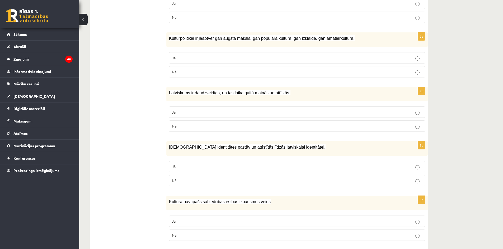
click at [196, 230] on label "Nē" at bounding box center [297, 235] width 256 height 11
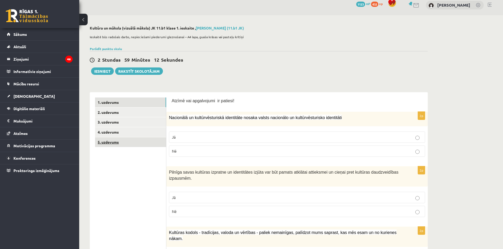
scroll to position [0, 0]
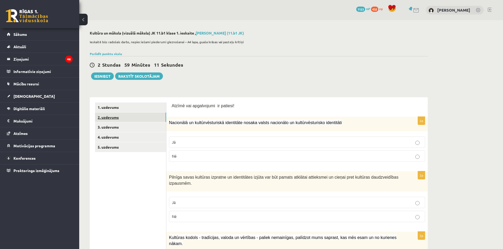
click at [115, 119] on link "2. uzdevums" at bounding box center [130, 118] width 71 height 10
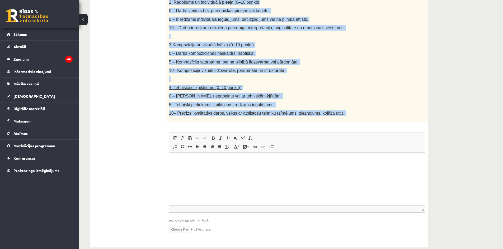
scroll to position [238, 0]
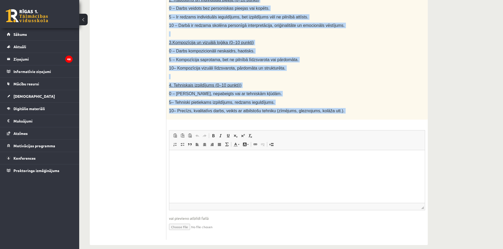
drag, startPoint x: 170, startPoint y: 112, endPoint x: 337, endPoint y: 116, distance: 167.4
click at [337, 116] on div "40p Radošs darbs. Izveido vizuālu mākslas darbu (zīmējumu, gleznu vai kolāžu), …" at bounding box center [296, 55] width 261 height 370
copy div "Radošs darbs. Izveido vizuālu mākslas darbu (zīmējumu, gleznu vai kolāžu), kas …"
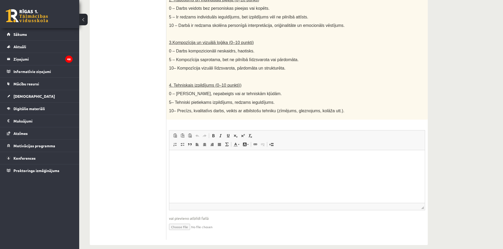
drag, startPoint x: 126, startPoint y: 156, endPoint x: 130, endPoint y: 159, distance: 5.7
click at [127, 155] on ul "1. uzdevums 2. uzdevums 3. uzdevums 4. uzdevums 5. uzdevums" at bounding box center [130, 52] width 71 height 375
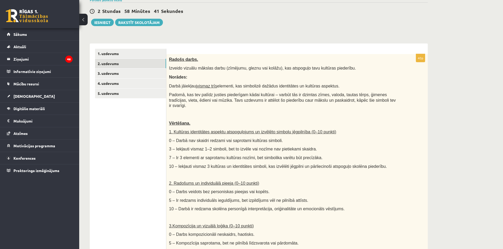
scroll to position [0, 0]
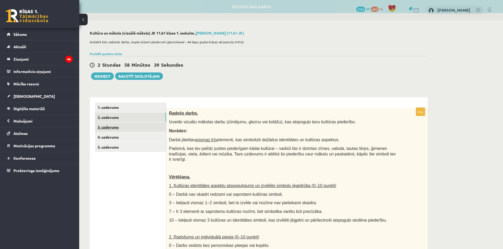
click at [109, 127] on link "3. uzdevums" at bounding box center [130, 127] width 71 height 10
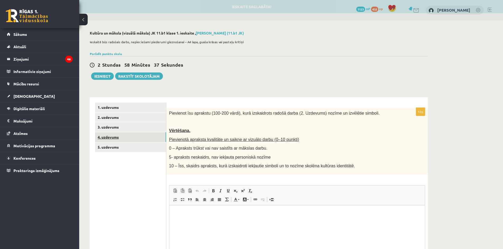
click at [108, 136] on link "4. uzdevums" at bounding box center [130, 138] width 71 height 10
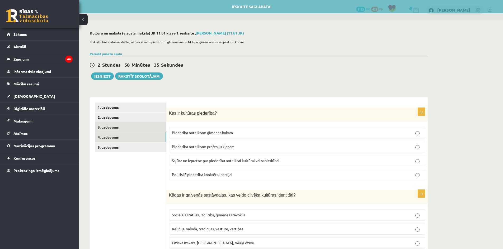
click at [107, 128] on link "3. uzdevums" at bounding box center [130, 127] width 71 height 10
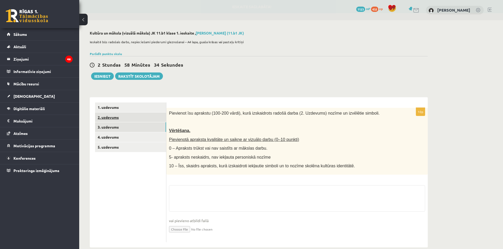
click at [108, 121] on link "2. uzdevums" at bounding box center [130, 118] width 71 height 10
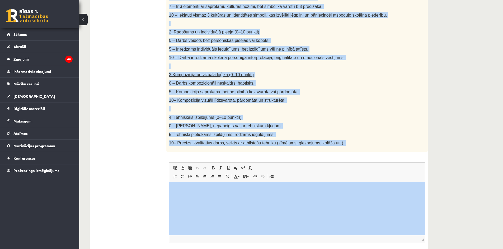
scroll to position [238, 0]
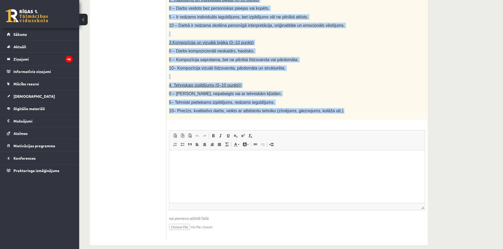
drag, startPoint x: 168, startPoint y: 114, endPoint x: 372, endPoint y: 104, distance: 203.7
copy div "Radošs darbs. Izveido vizuālu mākslas darbu (zīmējumu, gleznu vai kolāžu), kas …"
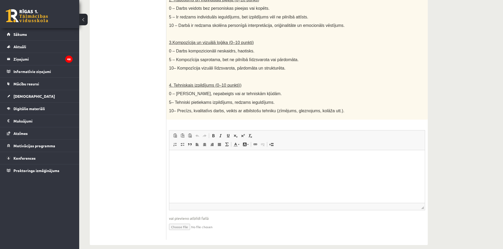
click at [145, 159] on ul "1. uzdevums 2. uzdevums 3. uzdevums 4. uzdevums 5. uzdevums" at bounding box center [130, 52] width 71 height 375
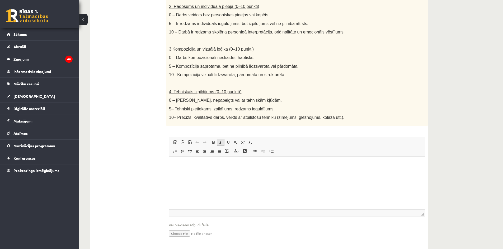
scroll to position [239, 0]
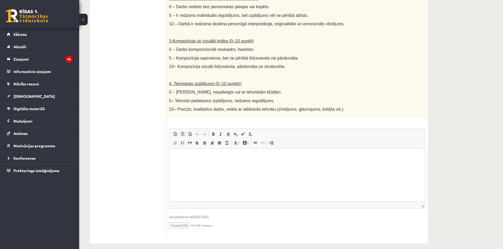
click at [211, 165] on html at bounding box center [297, 157] width 256 height 16
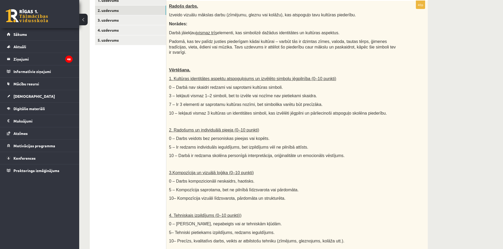
scroll to position [0, 0]
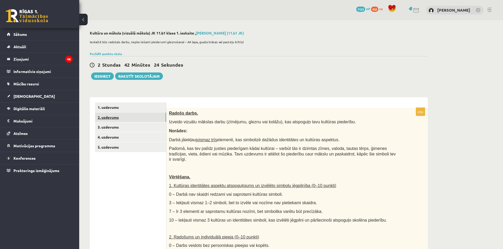
click at [114, 118] on link "2. uzdevums" at bounding box center [130, 118] width 71 height 10
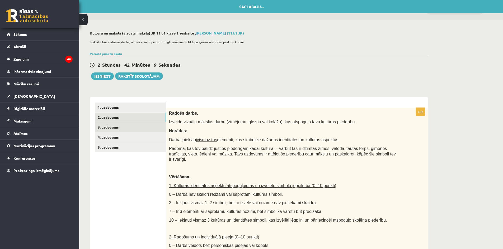
click at [110, 127] on link "3. uzdevums" at bounding box center [130, 127] width 71 height 10
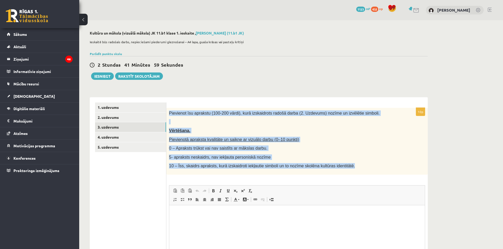
drag, startPoint x: 169, startPoint y: 114, endPoint x: 342, endPoint y: 169, distance: 181.4
click at [342, 169] on div "Pievienot īsu aprakstu (100-200 vārdi), kurā izskaidrots radošā darba (2. Uzdev…" at bounding box center [296, 141] width 261 height 67
copy div "Pievienot īsu aprakstu (100-200 vārdi), kurā izskaidrots radošā darba (2. Uzdev…"
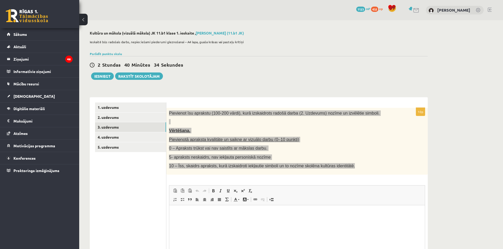
click at [207, 215] on p "Editor, wiswyg-editor-user-answer-47433846455740" at bounding box center [296, 214] width 245 height 6
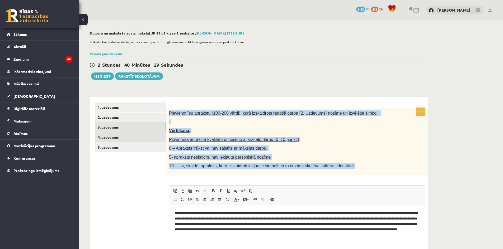
click at [118, 137] on link "4. uzdevums" at bounding box center [130, 138] width 71 height 10
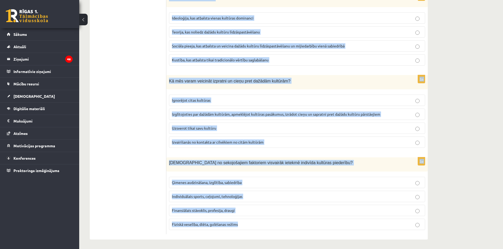
scroll to position [693, 0]
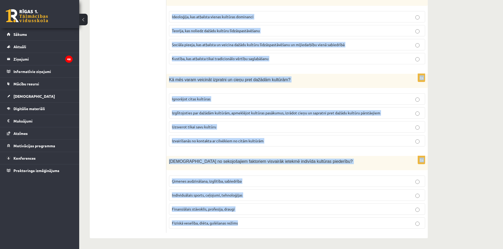
drag, startPoint x: 167, startPoint y: 113, endPoint x: 305, endPoint y: 219, distance: 174.3
copy form "Kas ir kultūras piederība? Piederība noteiktam ģimenes kokam Piederība noteikta…"
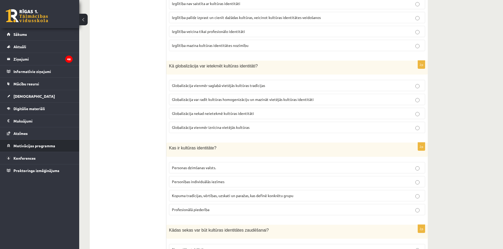
scroll to position [244, 0]
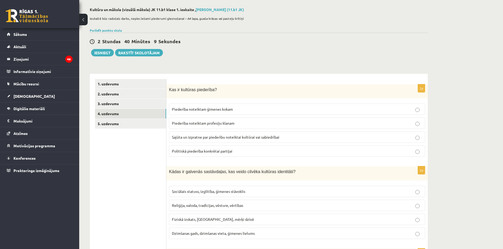
scroll to position [33, 0]
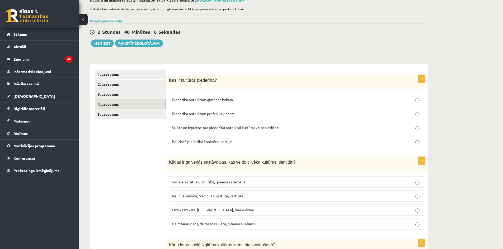
click at [184, 128] on span "Sajūta un izpratne par piederību noteiktai kultūrai vai sabiedrībai" at bounding box center [225, 127] width 107 height 5
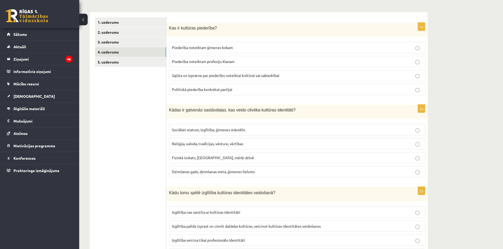
scroll to position [86, 0]
click at [182, 141] on p "Reliģija, valoda, tradīcijas, vēsture, vērtības" at bounding box center [297, 144] width 250 height 6
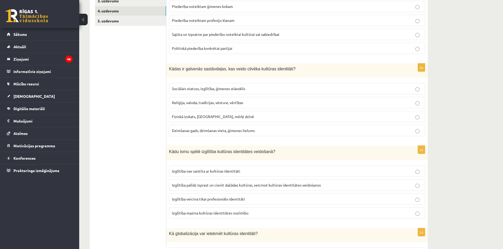
scroll to position [139, 0]
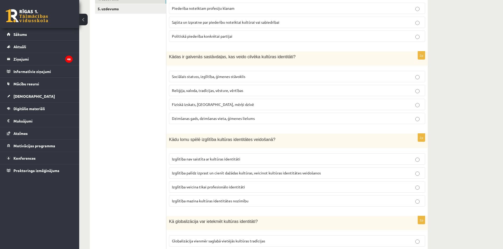
click at [185, 173] on span "Izglītība palīdz izprast un cienīt dažādas kultūras, veicinot kultūras identitā…" at bounding box center [246, 173] width 149 height 5
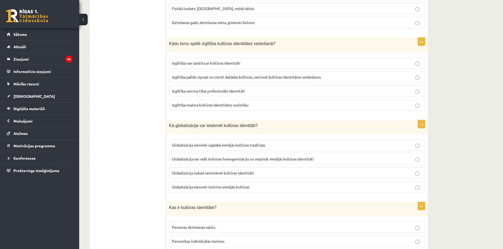
scroll to position [244, 0]
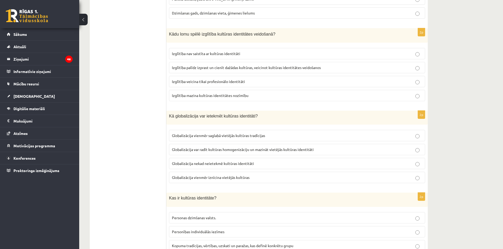
click at [179, 151] on span "Globalizācija var radīt kultūras homogenizāciju un mazināt vietējās kultūras id…" at bounding box center [243, 149] width 142 height 5
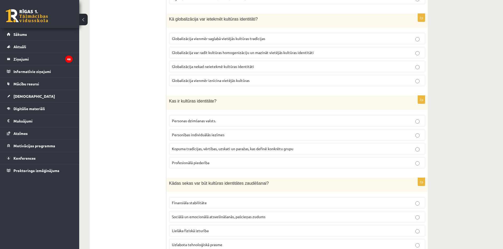
scroll to position [350, 0]
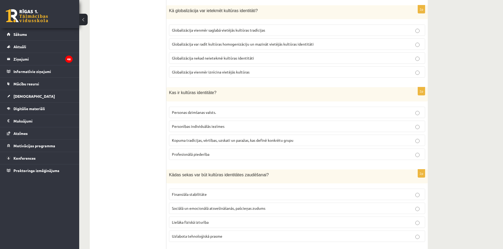
click at [183, 142] on span "Kopuma tradīcijas, vērtības, uzskati un paražas, kas definē konkrētu grupu" at bounding box center [232, 140] width 121 height 5
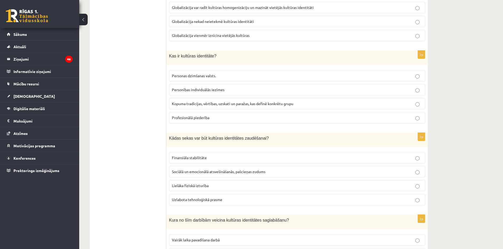
scroll to position [403, 0]
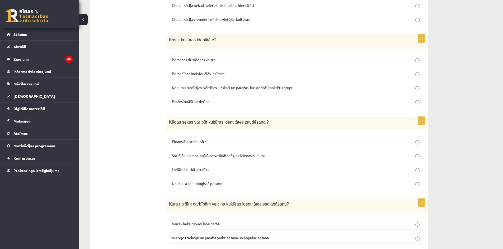
click at [196, 158] on span "Sociālā un emocionālā atsvešināšanās, pašcieņas zudums" at bounding box center [218, 155] width 93 height 5
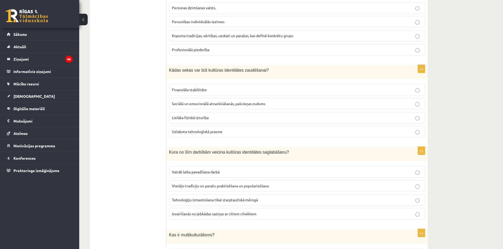
scroll to position [455, 0]
click at [192, 188] on label "Vietējo tradīciju un paražu praktizēšana un popularizēšana" at bounding box center [297, 185] width 256 height 11
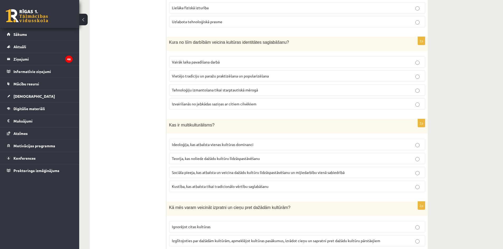
scroll to position [587, 0]
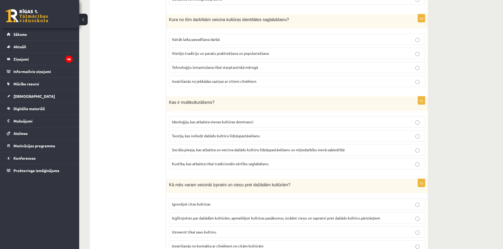
click at [186, 221] on span "Izglītojoties par dažādām kultūrām, apmeklējot kultūras pasākumus, izrādot cieņ…" at bounding box center [276, 218] width 208 height 5
click at [196, 151] on span "Sociāla pieeja, kas atbalsta un veicina dažādu kultūru līdzāspastāvēšanu un mij…" at bounding box center [258, 150] width 173 height 5
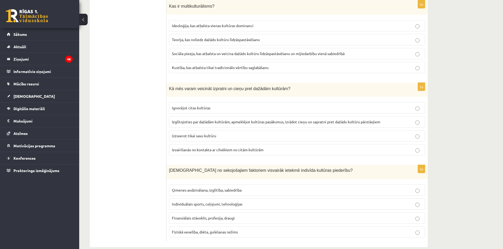
scroll to position [693, 0]
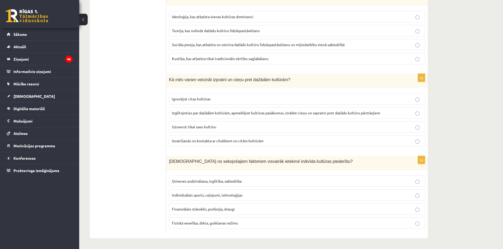
click at [191, 182] on span "Ģimenes audzināšana, izglītība, sabiedrība" at bounding box center [207, 181] width 70 height 5
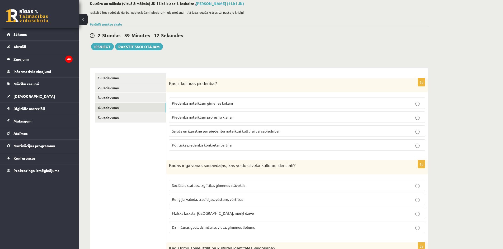
scroll to position [0, 0]
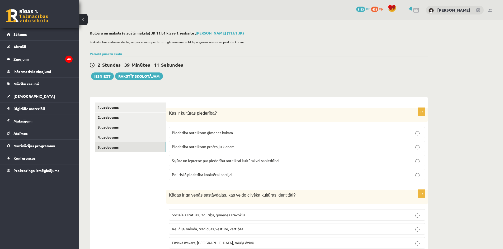
click at [112, 149] on link "5. uzdevums" at bounding box center [130, 148] width 71 height 10
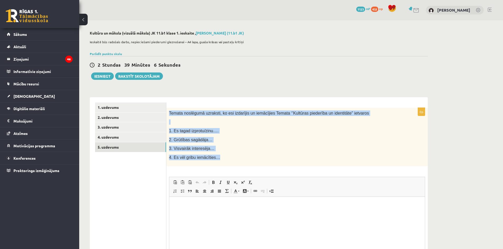
drag, startPoint x: 168, startPoint y: 113, endPoint x: 233, endPoint y: 158, distance: 78.8
click at [233, 158] on div "Temata noslēgumā uzraksti, ko esi izdarījis un iemācījies Temata ‘’Kultūras pie…" at bounding box center [296, 137] width 261 height 59
copy div "Temata noslēgumā uzraksti, ko esi izdarījis un iemācījies Temata ‘’Kultūras pie…"
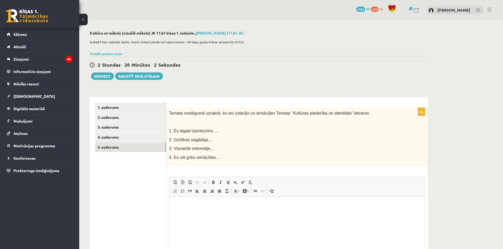
click at [151, 201] on ul "1. uzdevums 2. uzdevums 3. uzdevums 4. uzdevums 5. uzdevums" at bounding box center [130, 195] width 71 height 185
click at [217, 213] on html at bounding box center [297, 205] width 256 height 16
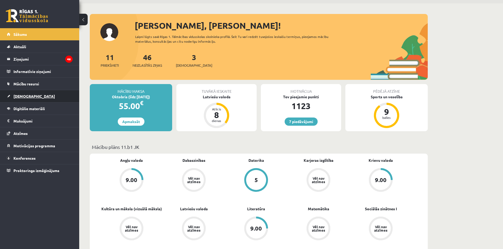
scroll to position [26, 0]
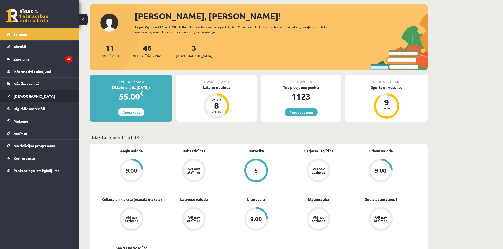
click at [23, 100] on link "[DEMOGRAPHIC_DATA]" at bounding box center [40, 96] width 66 height 12
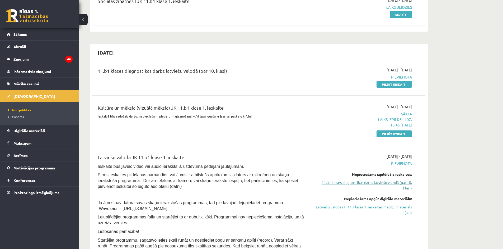
scroll to position [79, 0]
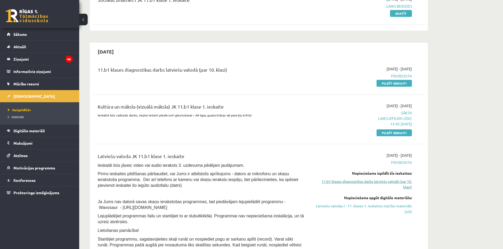
click at [391, 185] on link "11.b1 klases diagnostikas darbs latviešu valodā (par 10. klasi)" at bounding box center [362, 184] width 100 height 11
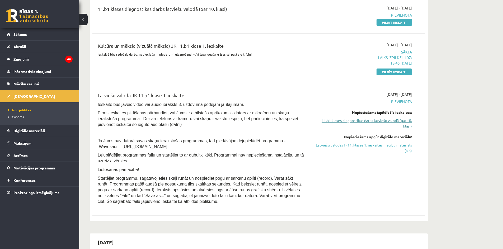
click at [339, 123] on link "11.b1 klases diagnostikas darbs latviešu valodā (par 10. klasi)" at bounding box center [362, 123] width 100 height 11
click at [343, 121] on link "11.b1 klases diagnostikas darbs latviešu valodā (par 10. klasi)" at bounding box center [362, 123] width 100 height 11
click at [365, 144] on link "Latviešu valodas I - 11. klases 1. ieskaites mācību materiāls (a,b)" at bounding box center [362, 148] width 100 height 11
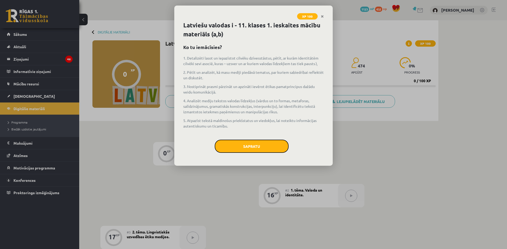
click at [271, 149] on button "Sapratu" at bounding box center [252, 146] width 74 height 13
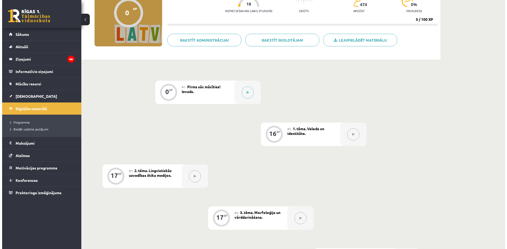
scroll to position [34, 0]
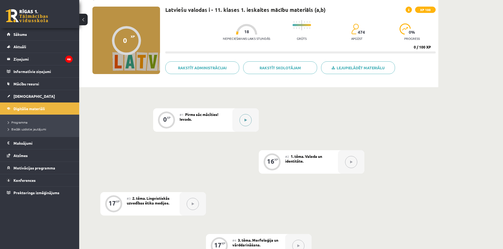
click at [246, 121] on icon at bounding box center [245, 120] width 2 height 3
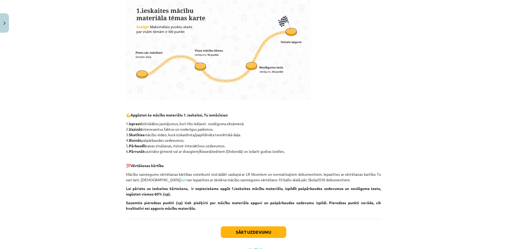
scroll to position [177, 0]
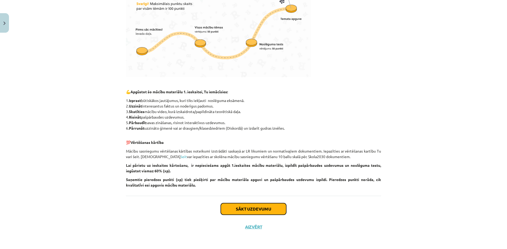
click at [260, 214] on button "Sākt uzdevumu" at bounding box center [253, 210] width 65 height 12
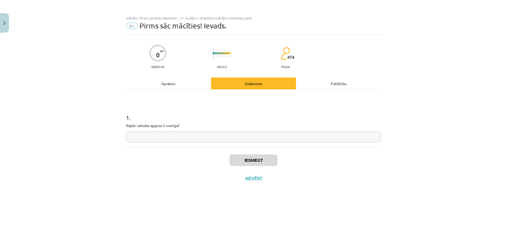
drag, startPoint x: 240, startPoint y: 145, endPoint x: 240, endPoint y: 142, distance: 3.0
click at [240, 145] on div "1 . Kāpēc valodas apguve ir svarīga?" at bounding box center [253, 119] width 255 height 58
click at [240, 135] on input "text" at bounding box center [253, 137] width 255 height 11
type input "*"
click at [255, 162] on button "Iesniegt" at bounding box center [253, 161] width 48 height 12
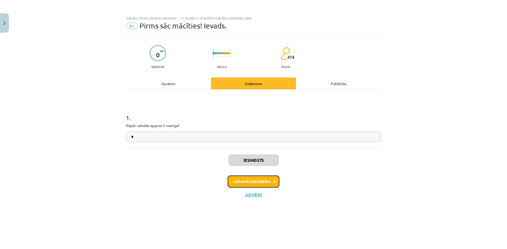
click at [244, 184] on button "Nākamā nodarbība" at bounding box center [254, 182] width 52 height 12
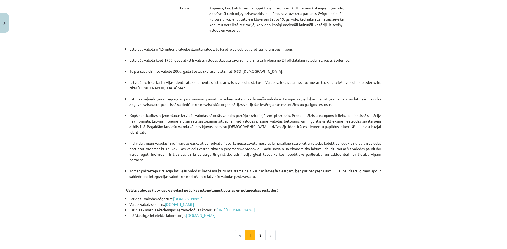
scroll to position [1055, 0]
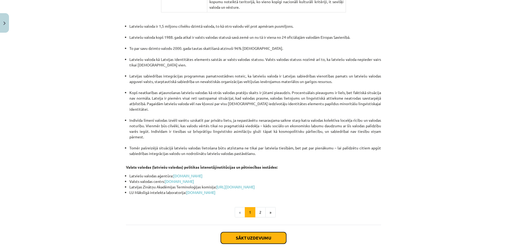
click at [241, 233] on button "Sākt uzdevumu" at bounding box center [253, 239] width 65 height 12
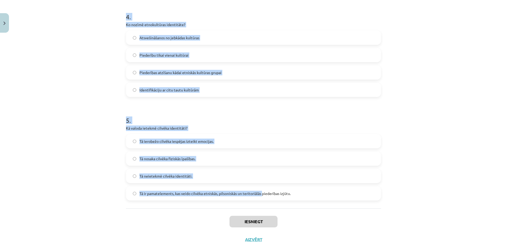
scroll to position [425, 0]
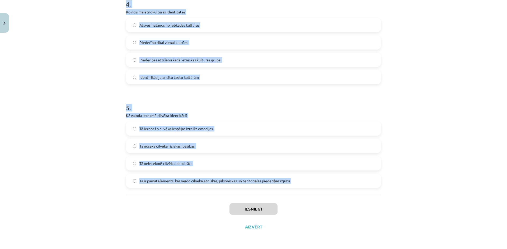
drag, startPoint x: 121, startPoint y: 114, endPoint x: 323, endPoint y: 188, distance: 215.6
copy form "Kas tiek uzskatīts par būtisku latviešu valodas identitātes elementu? Tās lieto…"
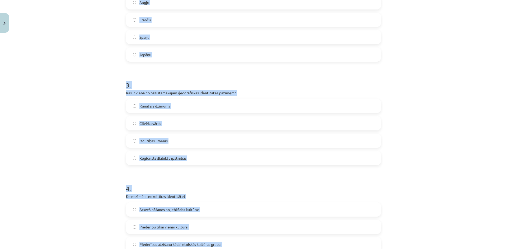
click at [31, 190] on div "Mācību tēma: Latviešu valodas i - 11. klases 1. ieskaites mācību materiāls (a,b…" at bounding box center [253, 124] width 507 height 249
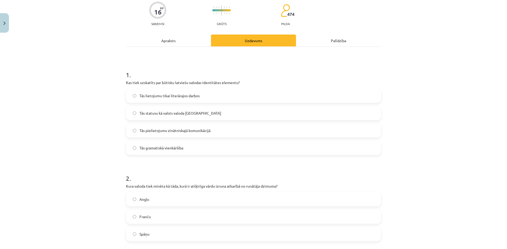
scroll to position [3, 0]
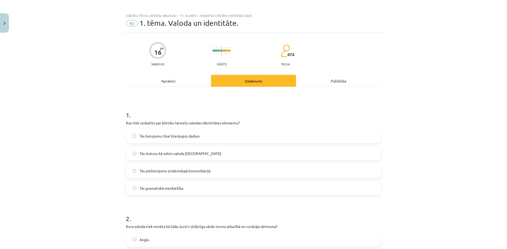
click at [158, 151] on span "Tās statusu kā valsts valoda Latvijā" at bounding box center [180, 154] width 82 height 6
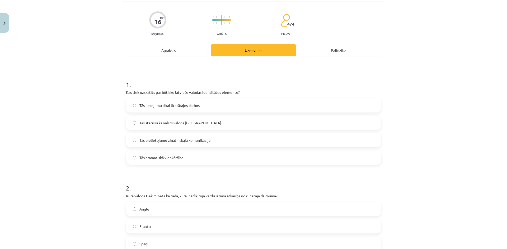
scroll to position [82, 0]
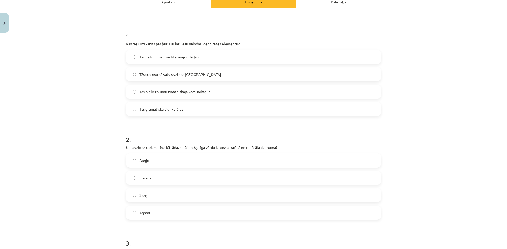
click at [144, 215] on span "Japāņu" at bounding box center [145, 213] width 12 height 6
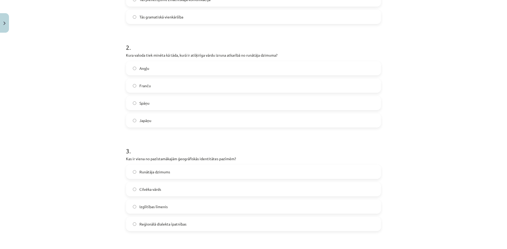
scroll to position [187, 0]
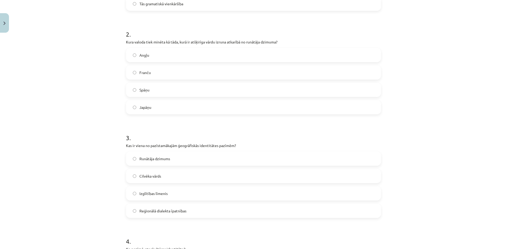
click at [139, 210] on span "Reģionālā dialekta īpatnības" at bounding box center [162, 212] width 47 height 6
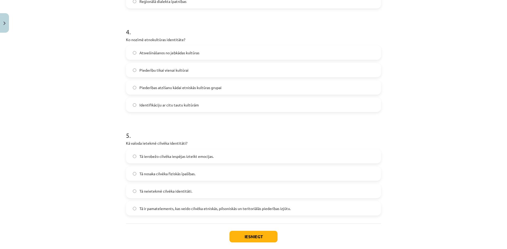
scroll to position [399, 0]
click at [150, 210] on span "Tā ir pamatelements, kas veido cilvēka etniskās, pilsoniskās un teritoriālās pi…" at bounding box center [214, 208] width 151 height 6
click at [266, 241] on button "Iesniegt" at bounding box center [253, 236] width 48 height 12
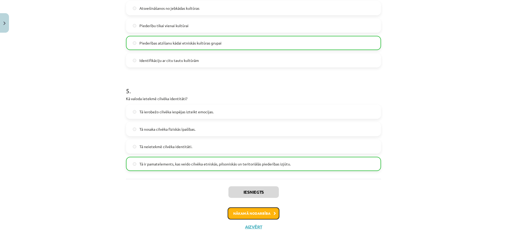
click at [256, 217] on button "Nākamā nodarbība" at bounding box center [254, 214] width 52 height 12
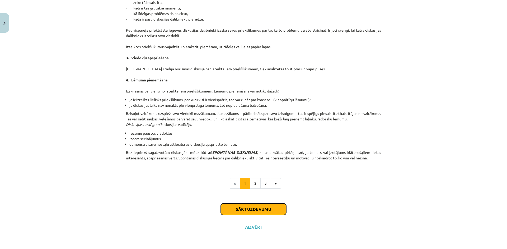
click at [263, 213] on button "Sākt uzdevumu" at bounding box center [253, 210] width 65 height 12
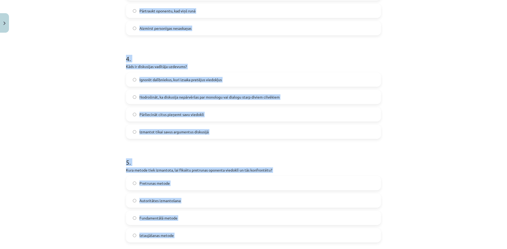
scroll to position [425, 0]
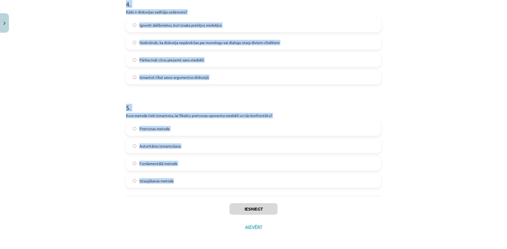
drag, startPoint x: 122, startPoint y: 112, endPoint x: 228, endPoint y: 187, distance: 129.9
copy form "Kas ir diskusija? Publiska, mērķtiecīga strīdīga jautājuma apspriešana Viena ci…"
click at [72, 152] on div "Mācību tēma: Latviešu valodas i - 11. klases 1. ieskaites mācību materiāls (a,b…" at bounding box center [253, 124] width 507 height 249
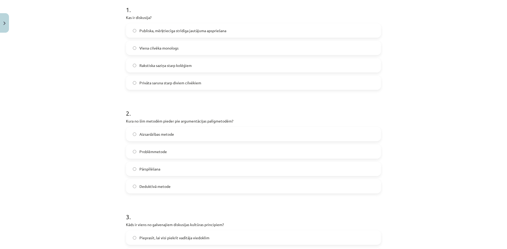
scroll to position [82, 0]
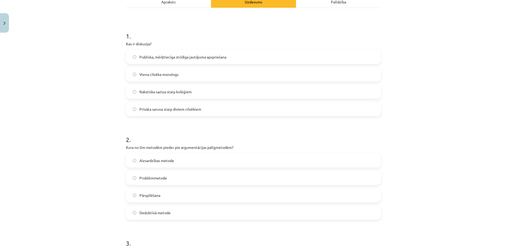
click at [149, 55] on span "Publiska, mērķtiecīga strīdīga jautājuma apspriešana" at bounding box center [182, 57] width 87 height 6
click at [139, 199] on label "Pārspīlēšana" at bounding box center [253, 195] width 254 height 13
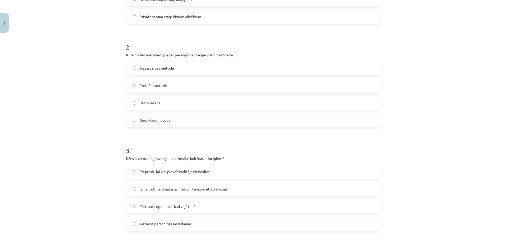
scroll to position [187, 0]
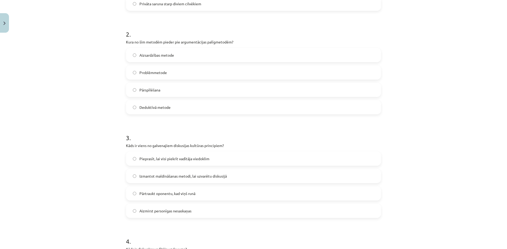
click at [145, 216] on label "Aizmirst personīgas nesaskaņas" at bounding box center [253, 211] width 254 height 13
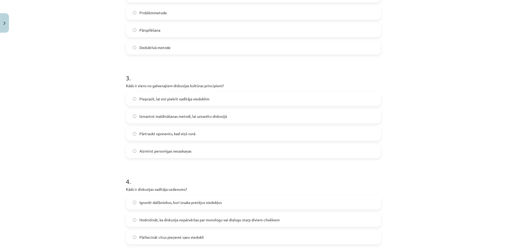
scroll to position [346, 0]
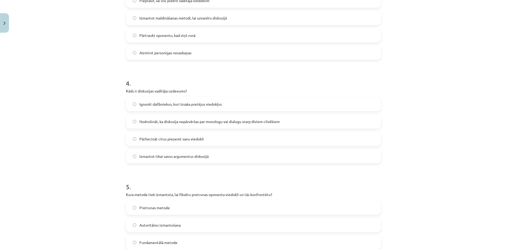
click at [160, 125] on label "Nodrošināt, ka diskusija nepārvēršas par monologu vai dialogu starp diviem cilv…" at bounding box center [253, 121] width 254 height 13
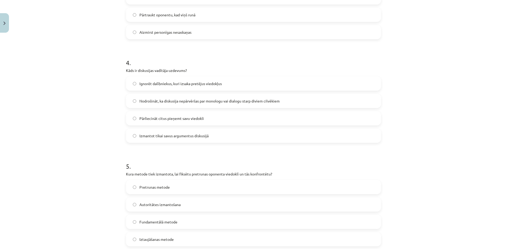
scroll to position [399, 0]
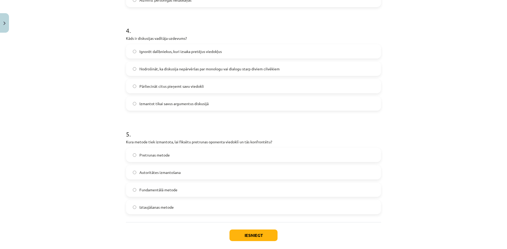
click at [152, 159] on label "Pretrunas metode" at bounding box center [253, 155] width 254 height 13
click at [251, 235] on button "Iesniegt" at bounding box center [253, 236] width 48 height 12
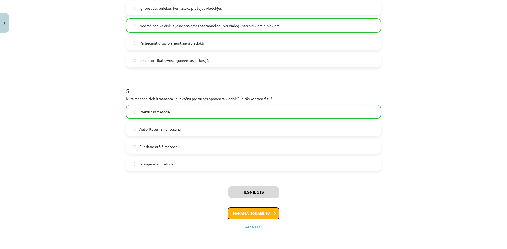
click at [256, 220] on button "Nākamā nodarbība" at bounding box center [254, 214] width 52 height 12
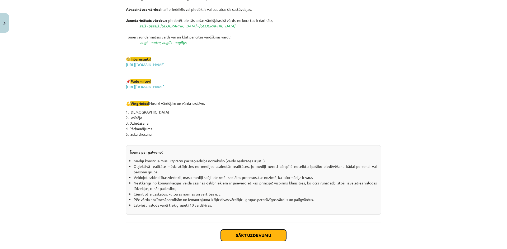
click at [242, 236] on button "Sākt uzdevumu" at bounding box center [253, 236] width 65 height 12
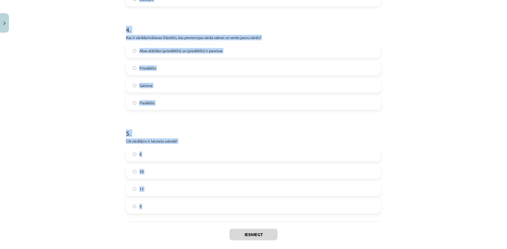
scroll to position [425, 0]
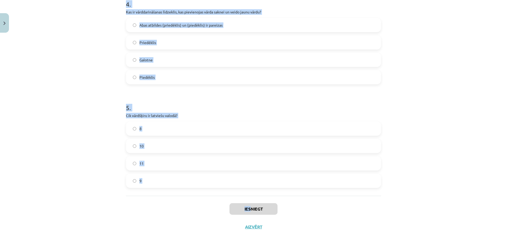
drag, startPoint x: 124, startPoint y: 112, endPoint x: 249, endPoint y: 196, distance: 150.9
copy form "Kurš no šiem nav morfoloģijas pētījumu objekts? Vārdu formas Teksta struktūra V…"
click at [86, 168] on div "Mācību tēma: Latviešu valodas i - 11. klases 1. ieskaites mācību materiāls (a,b…" at bounding box center [253, 124] width 507 height 249
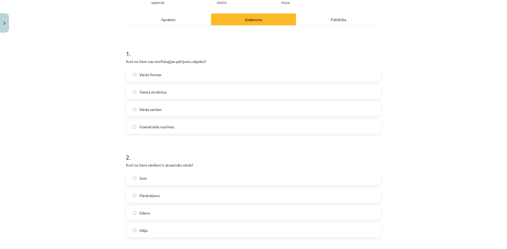
scroll to position [55, 0]
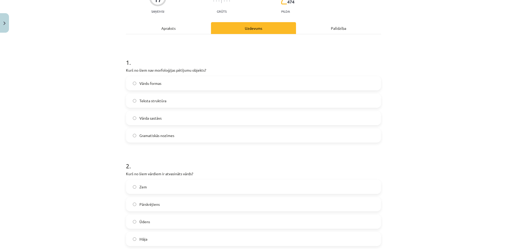
click at [148, 104] on label "Teksta struktūra" at bounding box center [253, 100] width 254 height 13
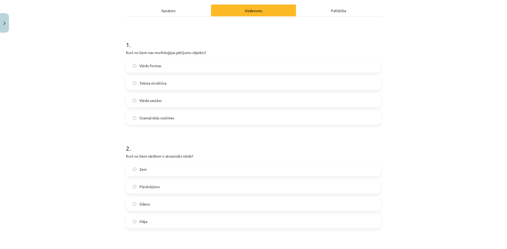
scroll to position [82, 0]
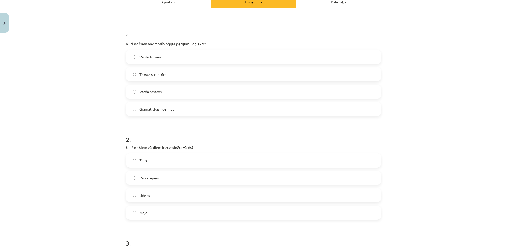
click at [131, 183] on label "Pārskrējiens" at bounding box center [253, 178] width 254 height 13
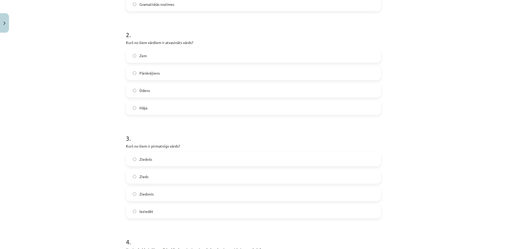
scroll to position [187, 0]
click at [130, 179] on label "Zieds" at bounding box center [253, 176] width 254 height 13
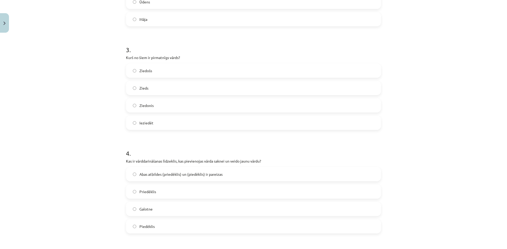
scroll to position [319, 0]
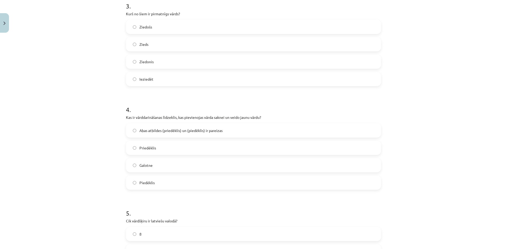
click at [142, 130] on span "Abas atbildes (priedēklis) un (piedēklis) ir pareizas" at bounding box center [180, 131] width 83 height 6
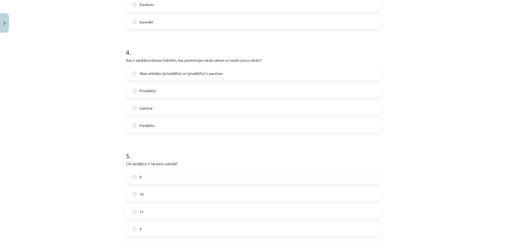
scroll to position [399, 0]
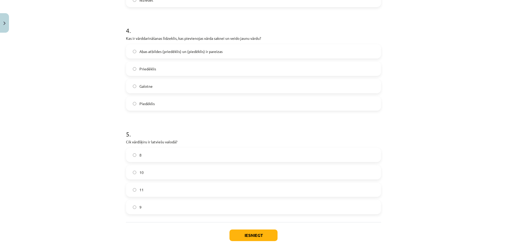
click at [136, 177] on label "10" at bounding box center [253, 172] width 254 height 13
click at [248, 229] on div "Iesniegt Aizvērt" at bounding box center [253, 241] width 255 height 37
click at [249, 233] on button "Iesniegt" at bounding box center [253, 236] width 48 height 12
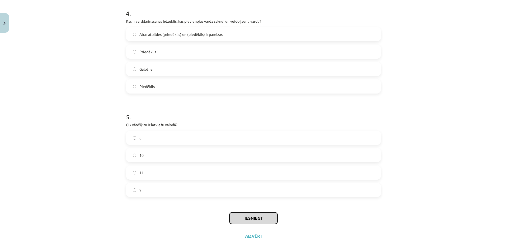
scroll to position [425, 0]
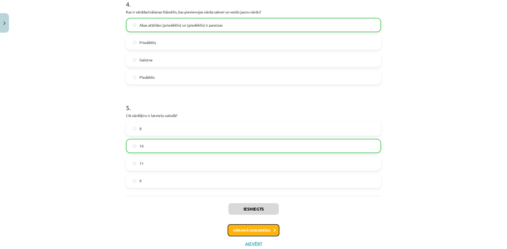
click at [250, 228] on button "Nākamā nodarbība" at bounding box center [254, 231] width 52 height 12
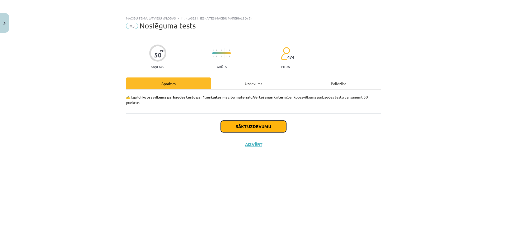
click at [241, 131] on button "Sākt uzdevumu" at bounding box center [253, 127] width 65 height 12
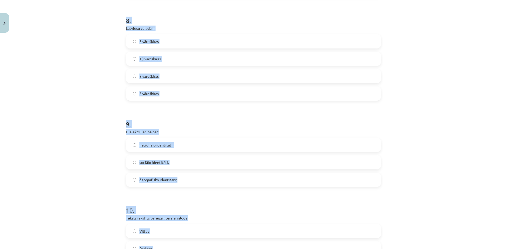
scroll to position [861, 0]
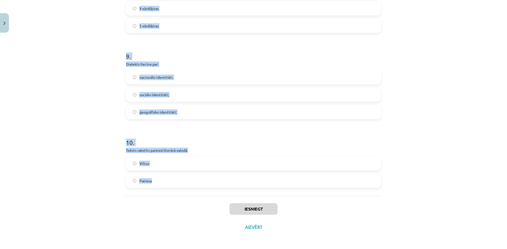
drag, startPoint x: 122, startPoint y: 127, endPoint x: 237, endPoint y: 191, distance: 132.1
copy form "Kura vārdšķira parasti ir patstāvīgs vārds? Lietvārdi Partikulas Saikļi Prievār…"
click at [51, 170] on div "Mācību tēma: Latviešu valodas i - 11. klases 1. ieskaites mācību materiāls (a,b…" at bounding box center [253, 124] width 507 height 249
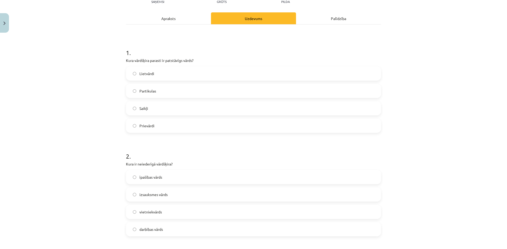
scroll to position [96, 0]
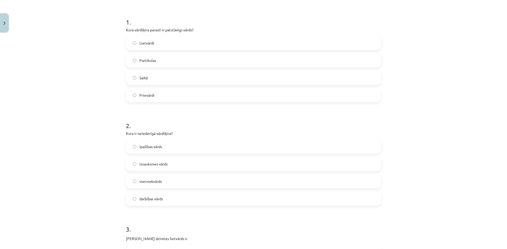
click at [142, 44] on span "Lietvārdi" at bounding box center [146, 43] width 15 height 6
drag, startPoint x: 152, startPoint y: 165, endPoint x: 142, endPoint y: 165, distance: 10.3
click at [151, 165] on span "izsauksmes vārds" at bounding box center [153, 165] width 28 height 6
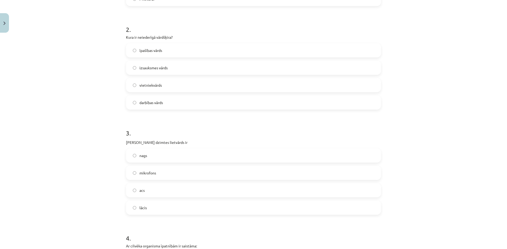
scroll to position [201, 0]
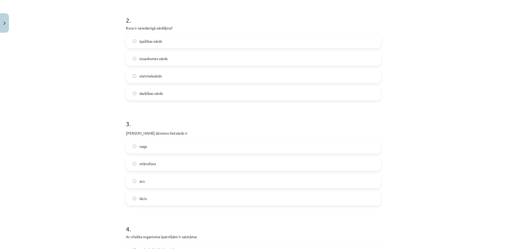
click at [131, 186] on label "acs" at bounding box center [253, 181] width 254 height 13
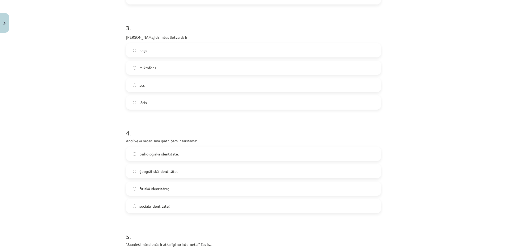
scroll to position [307, 0]
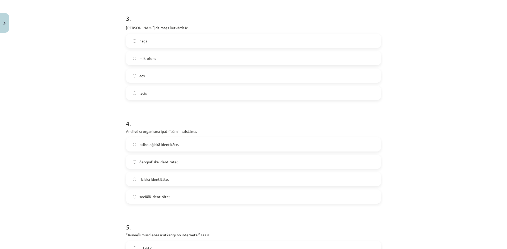
click at [148, 146] on span "psiholoģiskā identitāte." at bounding box center [158, 145] width 39 height 6
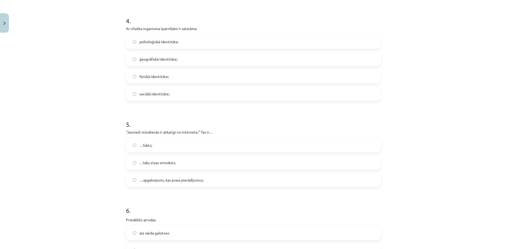
scroll to position [413, 0]
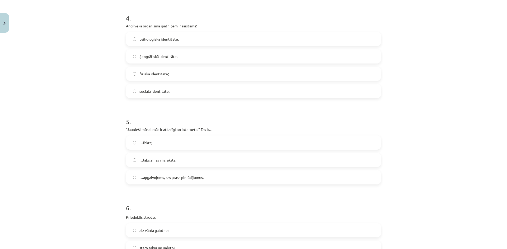
click at [127, 178] on label "…apgalvojums, kas prasa pierādījumus;" at bounding box center [253, 177] width 254 height 13
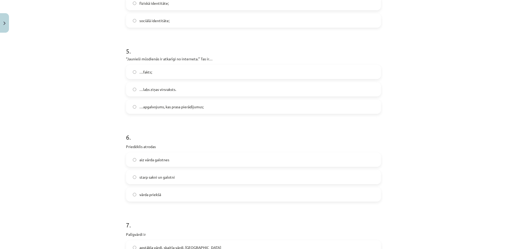
scroll to position [492, 0]
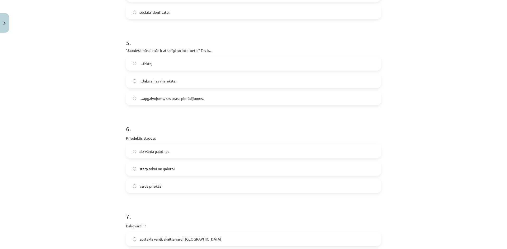
click at [131, 191] on label "vārda priekšā" at bounding box center [253, 186] width 254 height 13
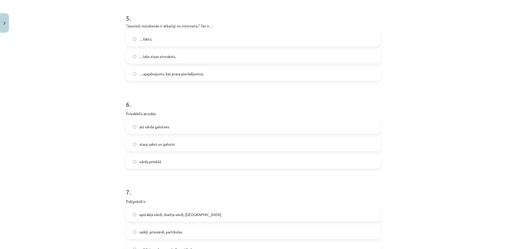
scroll to position [545, 0]
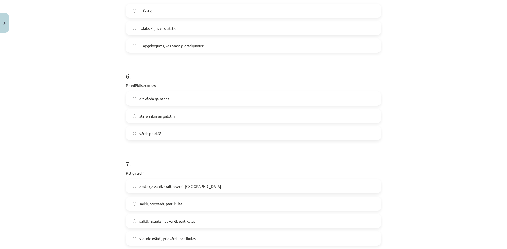
click at [147, 208] on label "saikļi, prievārdi, partikulas" at bounding box center [253, 203] width 254 height 13
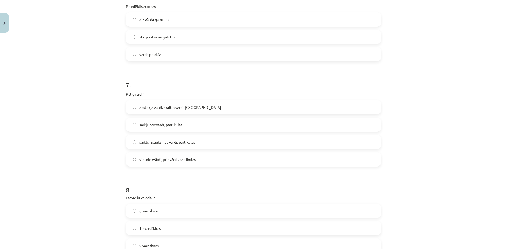
scroll to position [650, 0]
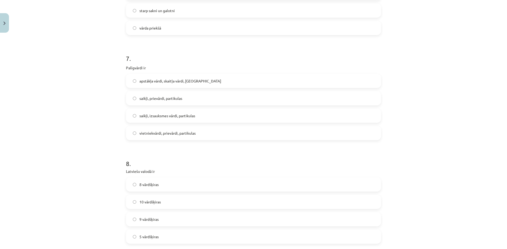
click at [129, 204] on label "10 vārdšķiras" at bounding box center [253, 202] width 254 height 13
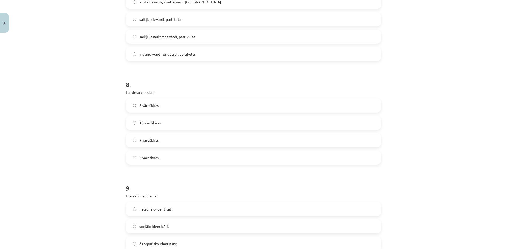
scroll to position [756, 0]
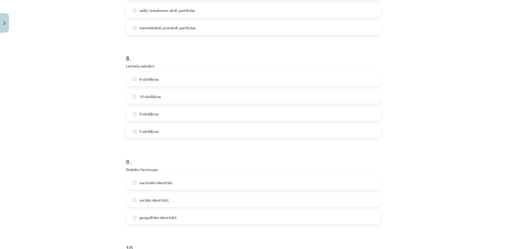
click at [135, 220] on label "ģeogrāfisko identitāti;" at bounding box center [253, 217] width 254 height 13
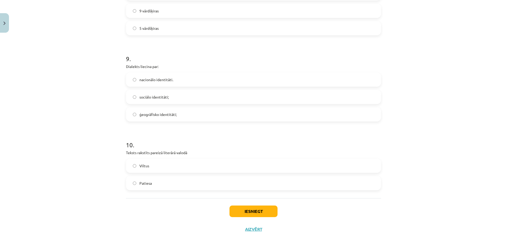
scroll to position [861, 0]
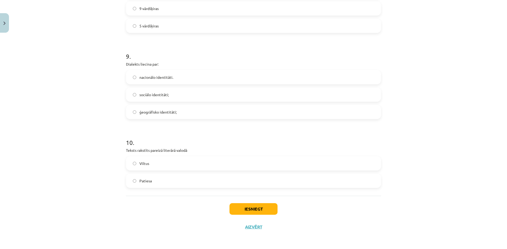
click at [150, 181] on label "Patiesa" at bounding box center [253, 180] width 254 height 13
click at [249, 209] on button "Iesniegt" at bounding box center [253, 210] width 48 height 12
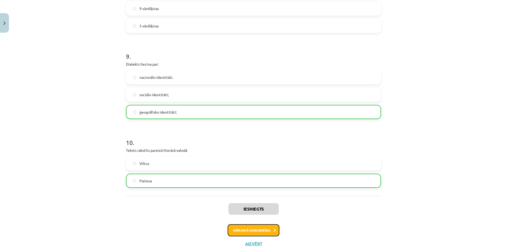
click at [243, 232] on button "Nākamā nodarbība" at bounding box center [254, 231] width 52 height 12
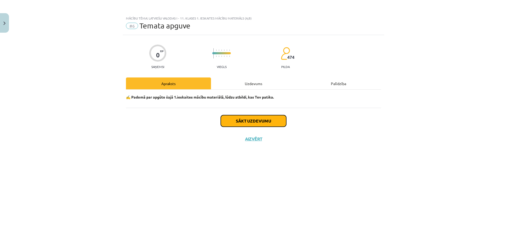
click at [231, 121] on button "Sākt uzdevumu" at bounding box center [253, 121] width 65 height 12
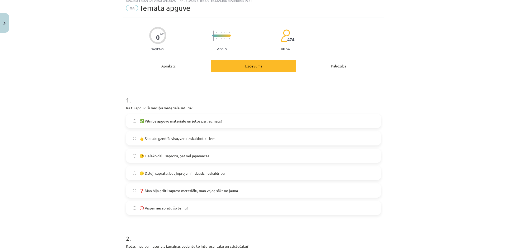
scroll to position [26, 0]
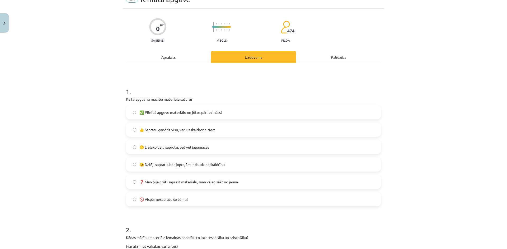
click at [139, 115] on span "✅ Pilnībā apguvu materiālu un jūtos pārliecināts!" at bounding box center [180, 113] width 82 height 6
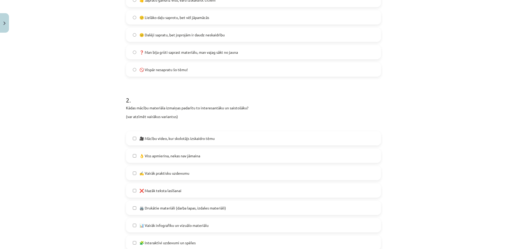
scroll to position [158, 0]
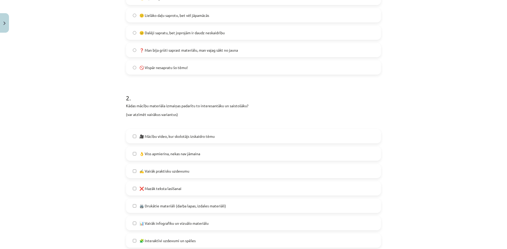
click at [161, 157] on label "👌 Viss apmierina, nekas nav jāmaina" at bounding box center [253, 153] width 254 height 13
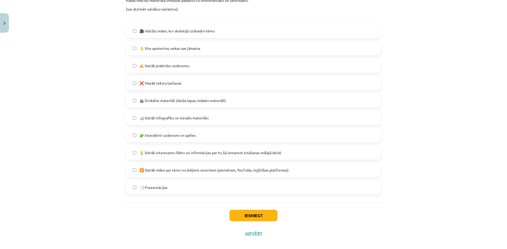
scroll to position [271, 0]
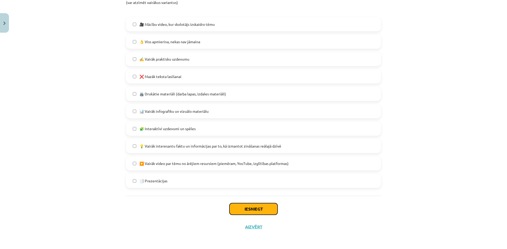
click at [258, 207] on button "Iesniegt" at bounding box center [253, 210] width 48 height 12
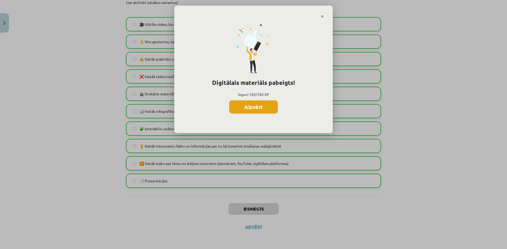
click at [253, 108] on button "Aizvērt" at bounding box center [253, 107] width 49 height 13
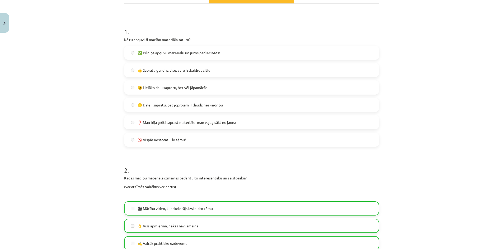
scroll to position [59, 0]
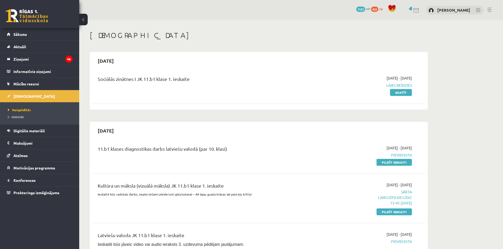
scroll to position [140, 0]
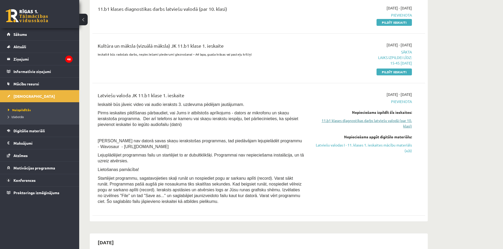
click at [360, 122] on link "11.b1 klases diagnostikas darbs latviešu valodā (par 10. klasi)" at bounding box center [362, 123] width 100 height 11
click at [356, 122] on link "11.b1 klases diagnostikas darbs latviešu valodā (par 10. klasi)" at bounding box center [362, 123] width 100 height 11
click at [383, 122] on link "11.b1 klases diagnostikas darbs latviešu valodā (par 10. klasi)" at bounding box center [362, 123] width 100 height 11
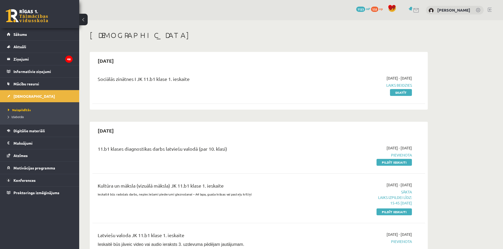
scroll to position [140, 0]
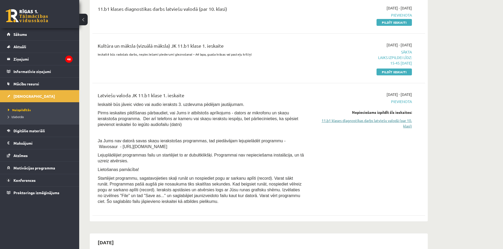
click at [349, 118] on link "11.b1 klases diagnostikas darbs latviešu valodā (par 10. klasi)" at bounding box center [362, 123] width 100 height 11
click at [353, 119] on link "11.b1 klases diagnostikas darbs latviešu valodā (par 10. klasi)" at bounding box center [362, 123] width 100 height 11
click at [351, 120] on link "11.b1 klases diagnostikas darbs latviešu valodā (par 10. klasi)" at bounding box center [362, 123] width 100 height 11
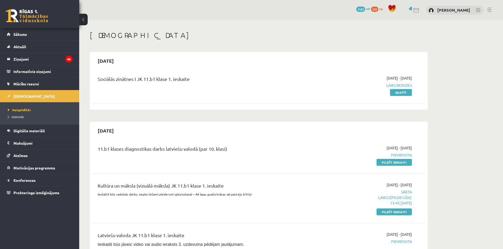
scroll to position [140, 0]
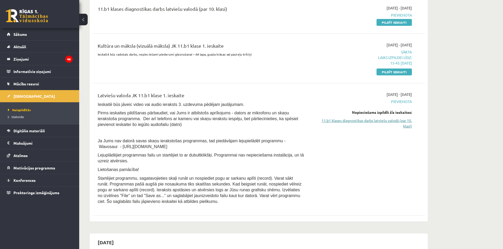
click at [385, 122] on link "11.b1 klases diagnostikas darbs latviešu valodā (par 10. klasi)" at bounding box center [362, 123] width 100 height 11
click at [385, 119] on link "11.b1 klases diagnostikas darbs latviešu valodā (par 10. klasi)" at bounding box center [362, 123] width 100 height 11
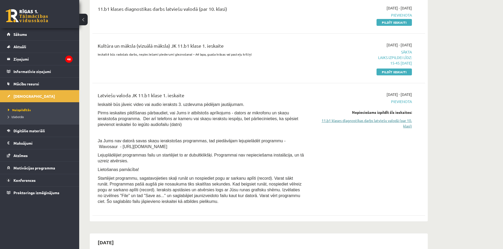
click at [385, 119] on link "11.b1 klases diagnostikas darbs latviešu valodā (par 10. klasi)" at bounding box center [362, 123] width 100 height 11
click at [388, 123] on link "11.b1 klases diagnostikas darbs latviešu valodā (par 10. klasi)" at bounding box center [362, 123] width 100 height 11
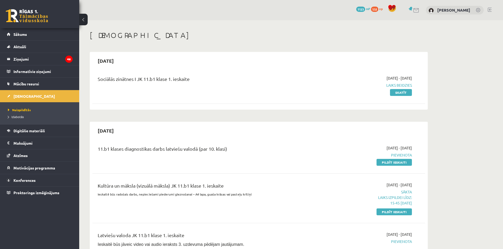
scroll to position [140, 0]
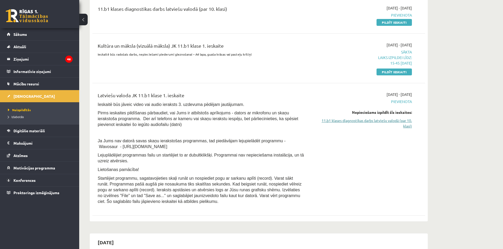
click at [350, 121] on link "11.b1 klases diagnostikas darbs latviešu valodā (par 10. klasi)" at bounding box center [362, 123] width 100 height 11
click at [343, 123] on link "11.b1 klases diagnostikas darbs latviešu valodā (par 10. klasi)" at bounding box center [362, 123] width 100 height 11
click at [340, 121] on link "11.b1 klases diagnostikas darbs latviešu valodā (par 10. klasi)" at bounding box center [362, 123] width 100 height 11
click at [347, 122] on link "11.b1 klases diagnostikas darbs latviešu valodā (par 10. klasi)" at bounding box center [362, 123] width 100 height 11
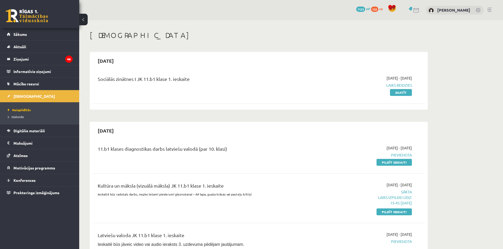
scroll to position [140, 0]
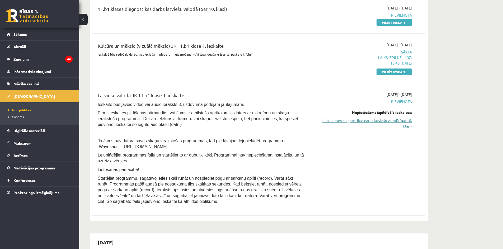
click at [347, 121] on link "11.b1 klases diagnostikas darbs latviešu valodā (par 10. klasi)" at bounding box center [362, 123] width 100 height 11
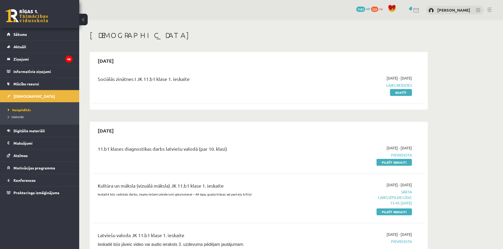
scroll to position [140, 0]
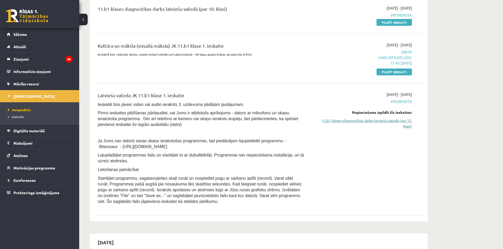
click at [409, 125] on link "11.b1 klases diagnostikas darbs latviešu valodā (par 10. klasi)" at bounding box center [362, 123] width 100 height 11
click at [396, 121] on link "11.b1 klases diagnostikas darbs latviešu valodā (par 10. klasi)" at bounding box center [362, 123] width 100 height 11
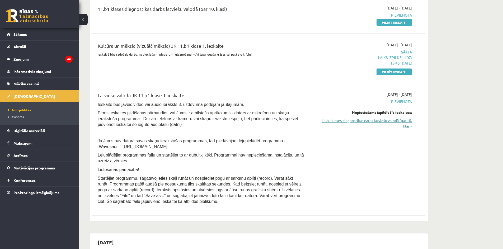
click at [396, 121] on link "11.b1 klases diagnostikas darbs latviešu valodā (par 10. klasi)" at bounding box center [362, 123] width 100 height 11
click at [386, 124] on link "11.b1 klases diagnostikas darbs latviešu valodā (par 10. klasi)" at bounding box center [362, 123] width 100 height 11
click at [397, 102] on span "Pievienota" at bounding box center [362, 102] width 100 height 6
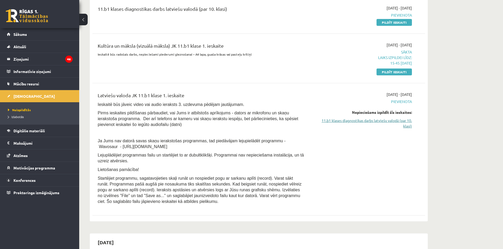
click at [393, 122] on link "11.b1 klases diagnostikas darbs latviešu valodā (par 10. klasi)" at bounding box center [362, 123] width 100 height 11
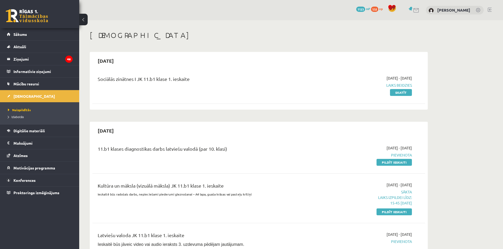
scroll to position [140, 0]
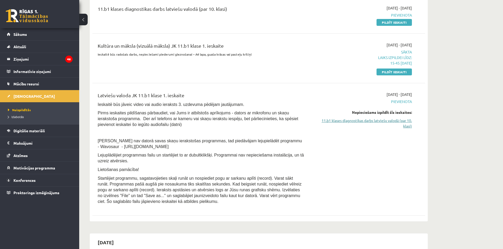
click at [372, 121] on link "11.b1 klases diagnostikas darbs latviešu valodā (par 10. klasi)" at bounding box center [362, 123] width 100 height 11
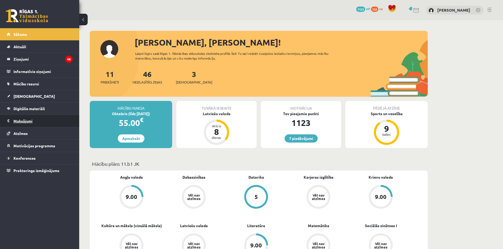
click at [29, 120] on legend "Maksājumi 0" at bounding box center [42, 121] width 59 height 12
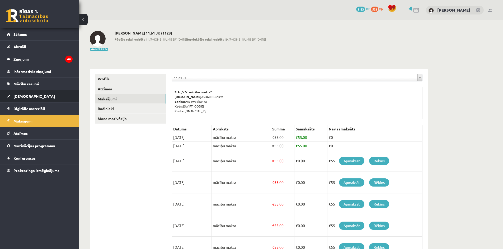
click at [21, 99] on link "[DEMOGRAPHIC_DATA]" at bounding box center [40, 96] width 66 height 12
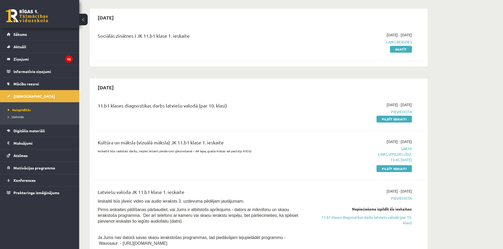
scroll to position [53, 0]
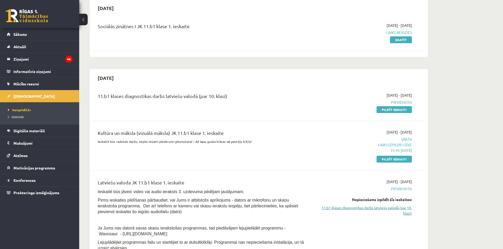
click at [353, 211] on link "11.b1 klases diagnostikas darbs latviešu valodā (par 10. klasi)" at bounding box center [362, 210] width 100 height 11
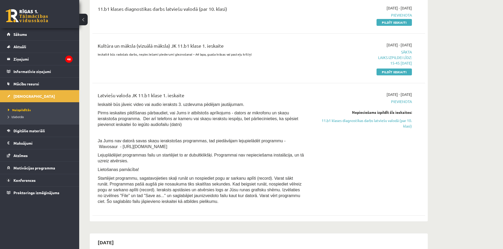
click at [353, 210] on div "Latviešu valoda JK 11.b1 klase 1. ieskaite Ieskaitē būs jāveic video vai audio …" at bounding box center [258, 150] width 333 height 126
click at [398, 119] on link "11.b1 klases diagnostikas darbs latviešu valodā (par 10. klasi)" at bounding box center [362, 123] width 100 height 11
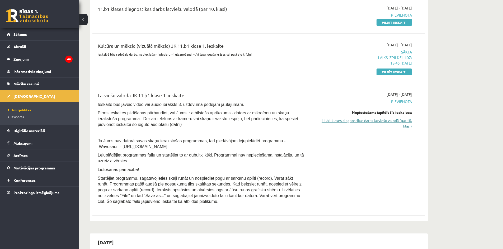
click at [398, 119] on link "11.b1 klases diagnostikas darbs latviešu valodā (par 10. klasi)" at bounding box center [362, 123] width 100 height 11
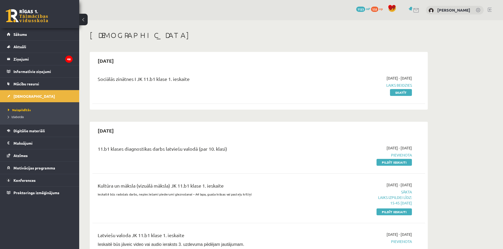
scroll to position [140, 0]
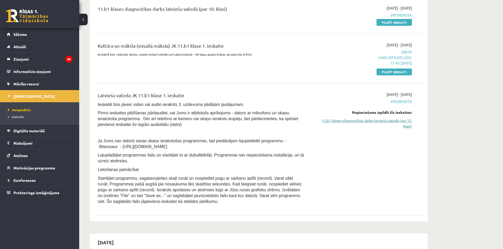
click at [360, 120] on link "11.b1 klases diagnostikas darbs latviešu valodā (par 10. klasi)" at bounding box center [362, 123] width 100 height 11
click at [374, 120] on link "11.b1 klases diagnostikas darbs latviešu valodā (par 10. klasi)" at bounding box center [362, 123] width 100 height 11
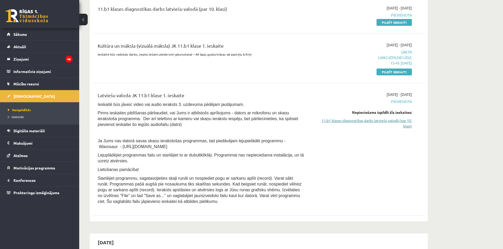
click at [374, 120] on link "11.b1 klases diagnostikas darbs latviešu valodā (par 10. klasi)" at bounding box center [362, 123] width 100 height 11
click at [375, 122] on link "11.b1 klases diagnostikas darbs latviešu valodā (par 10. klasi)" at bounding box center [362, 123] width 100 height 11
